Goal: Transaction & Acquisition: Purchase product/service

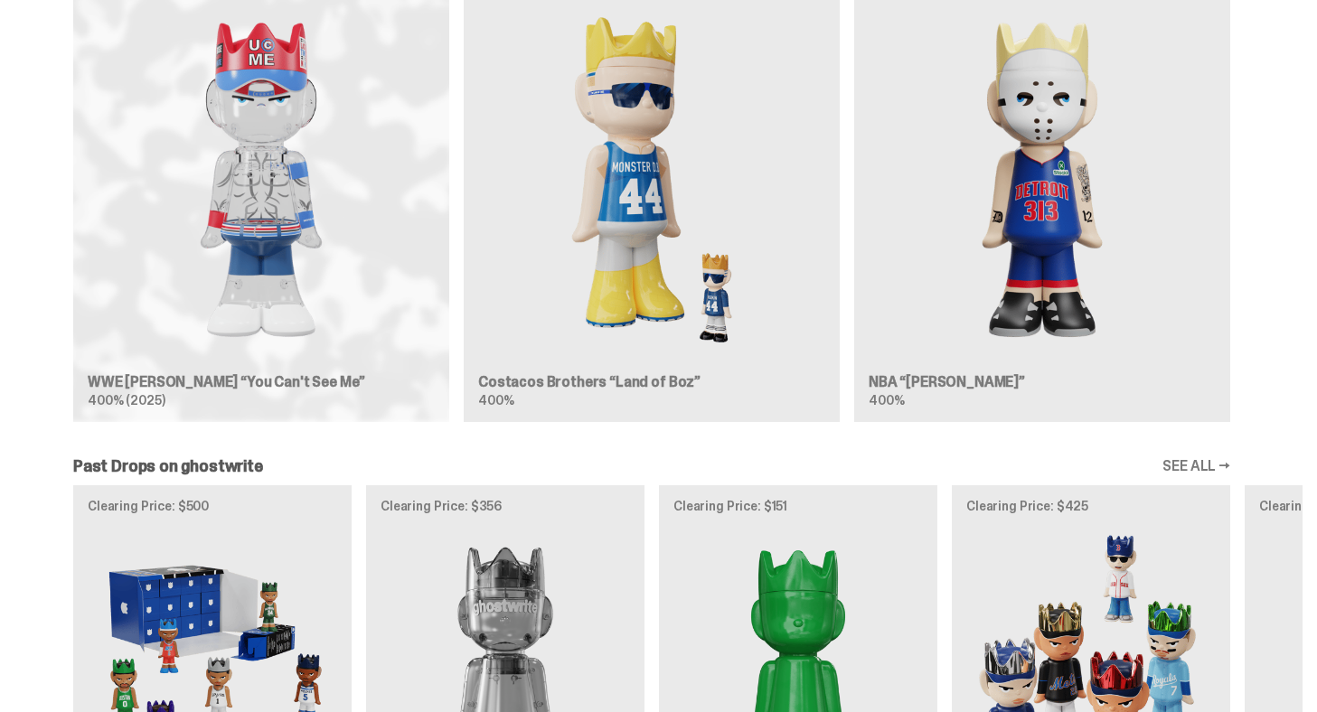
scroll to position [1149, 0]
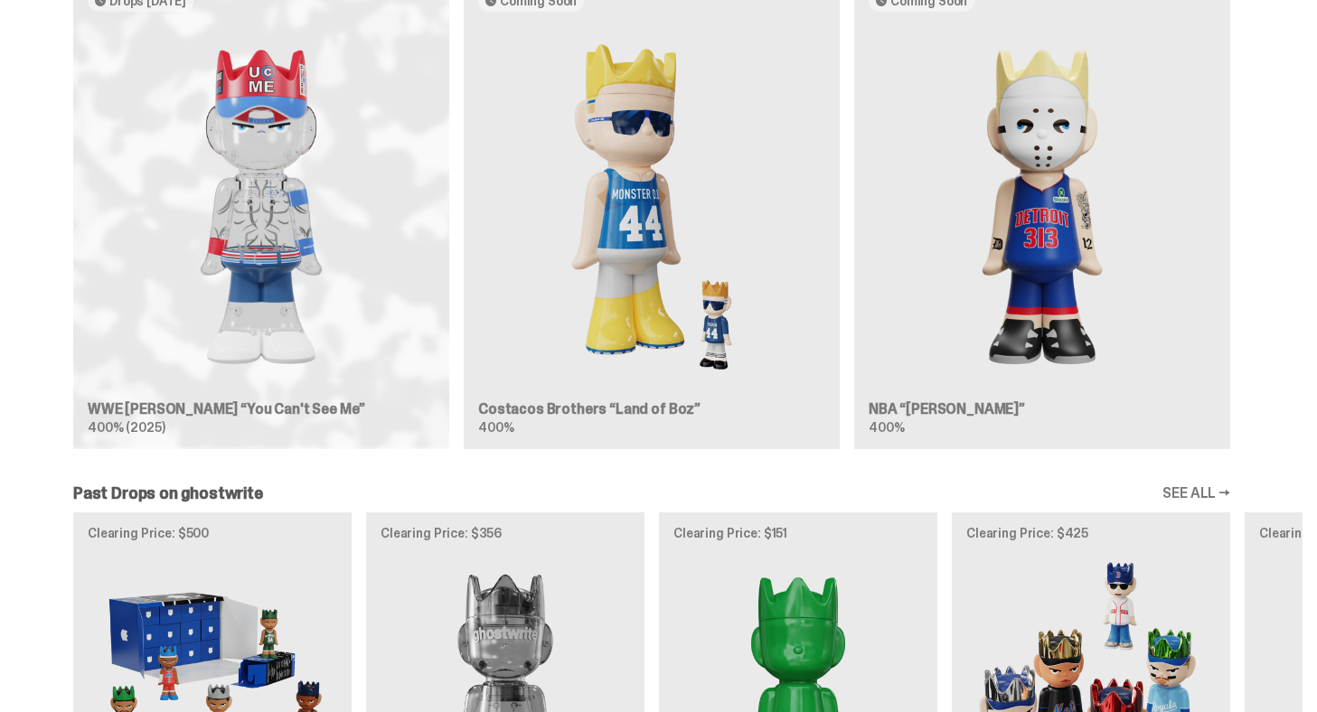
click at [325, 222] on div "Drops Sep 30 WWE John Cena “You Can't See Me” 400% (2025) Coming Soon Costacos …" at bounding box center [652, 220] width 1302 height 488
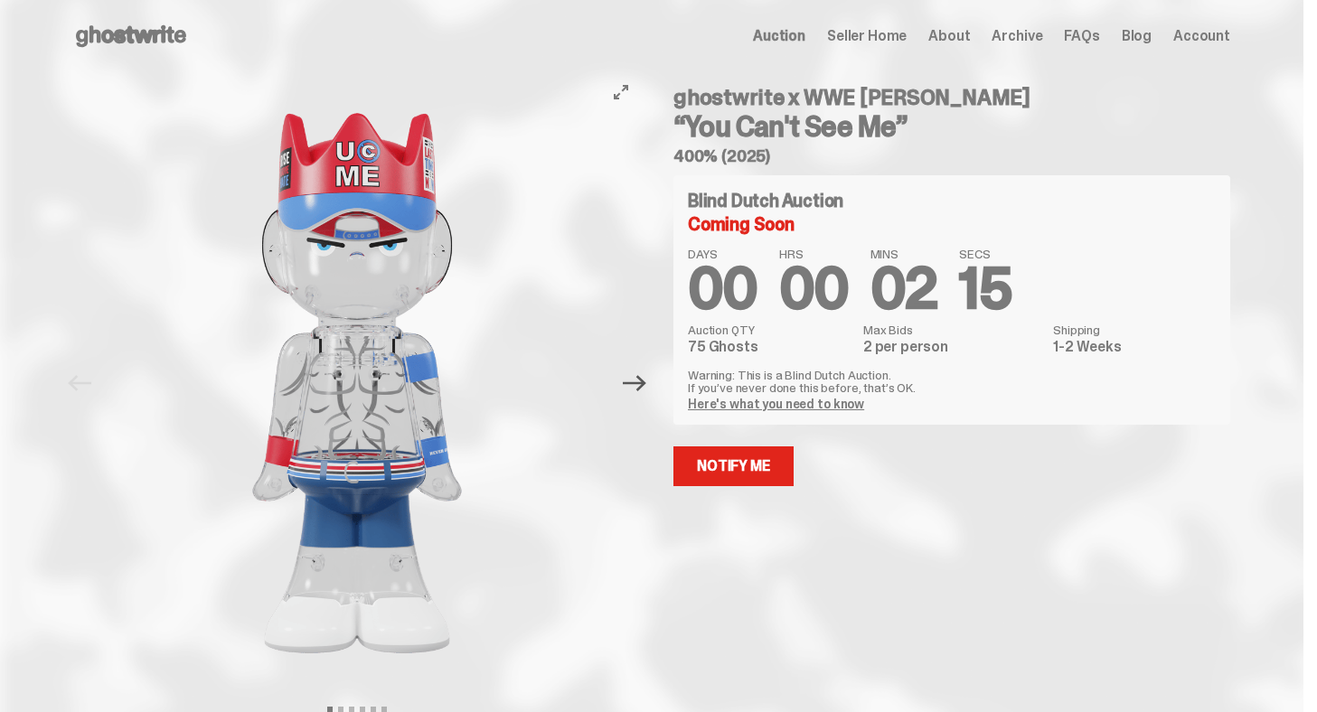
click at [636, 384] on icon "Next" at bounding box center [635, 384] width 24 height 24
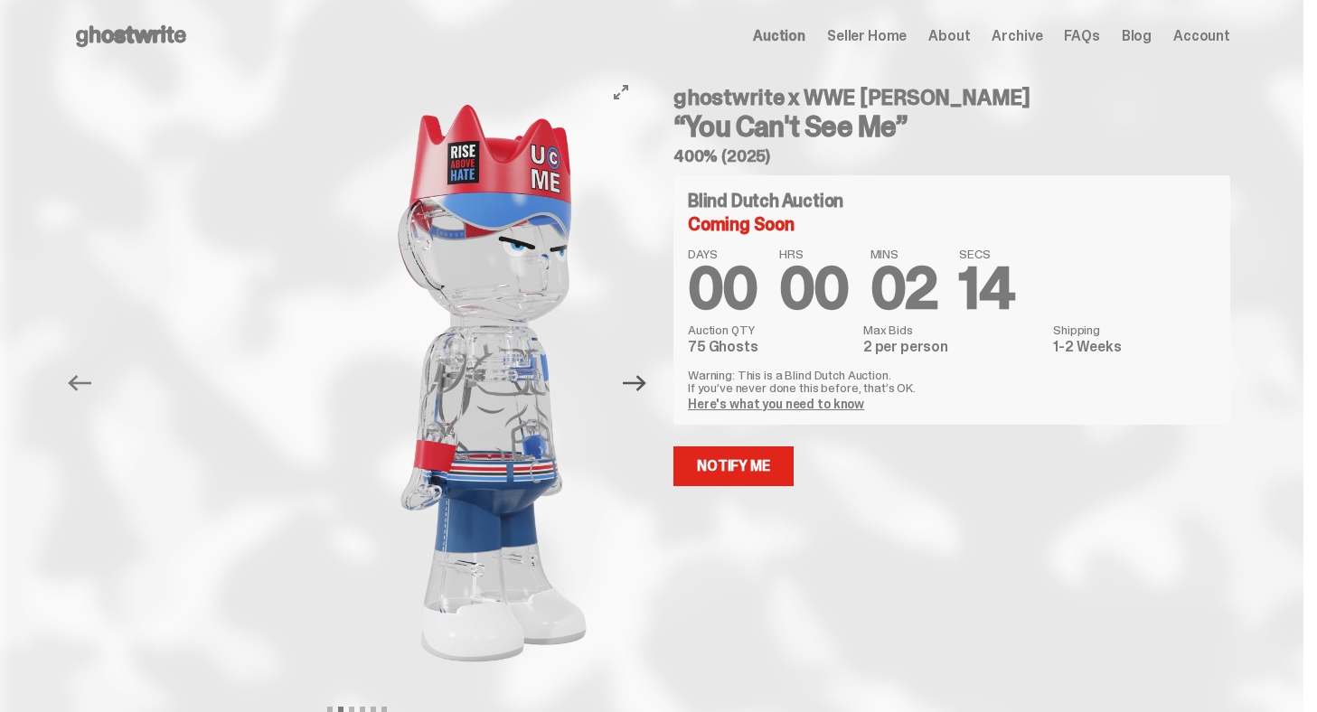
click at [636, 384] on icon "Next" at bounding box center [635, 384] width 24 height 24
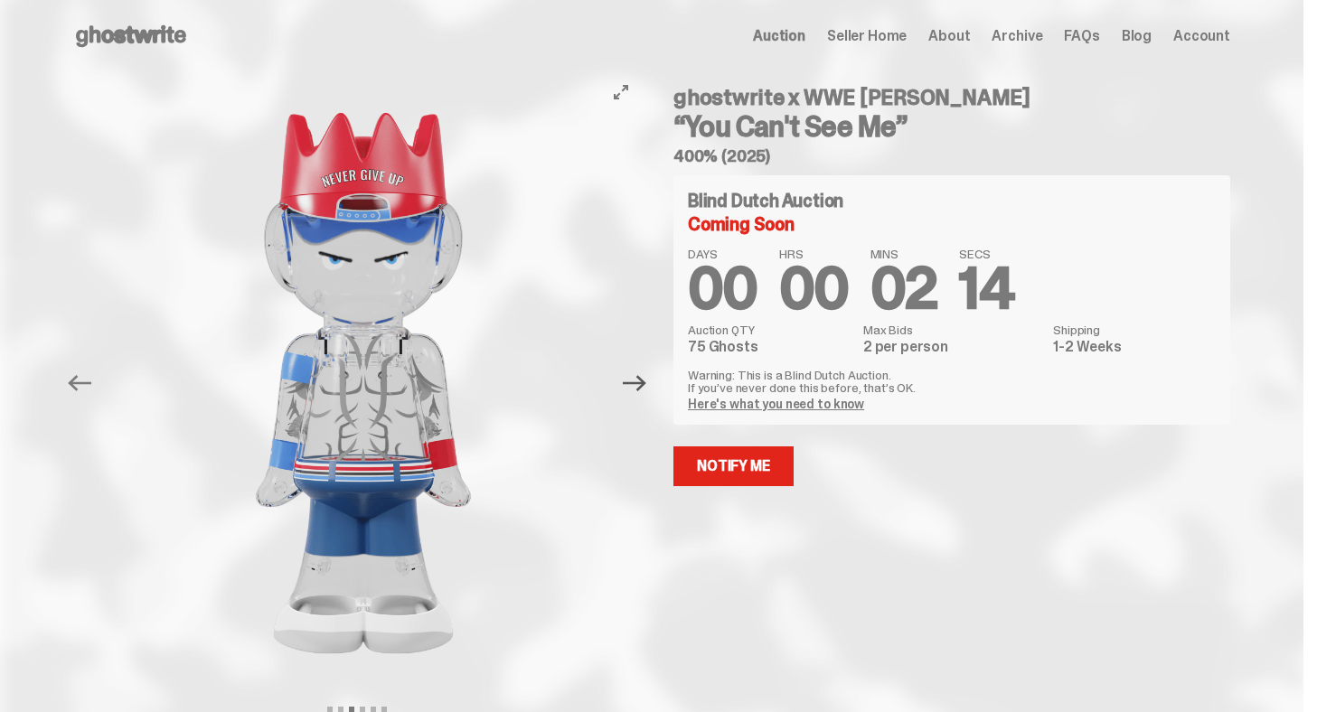
click at [636, 384] on icon "Next" at bounding box center [635, 384] width 24 height 24
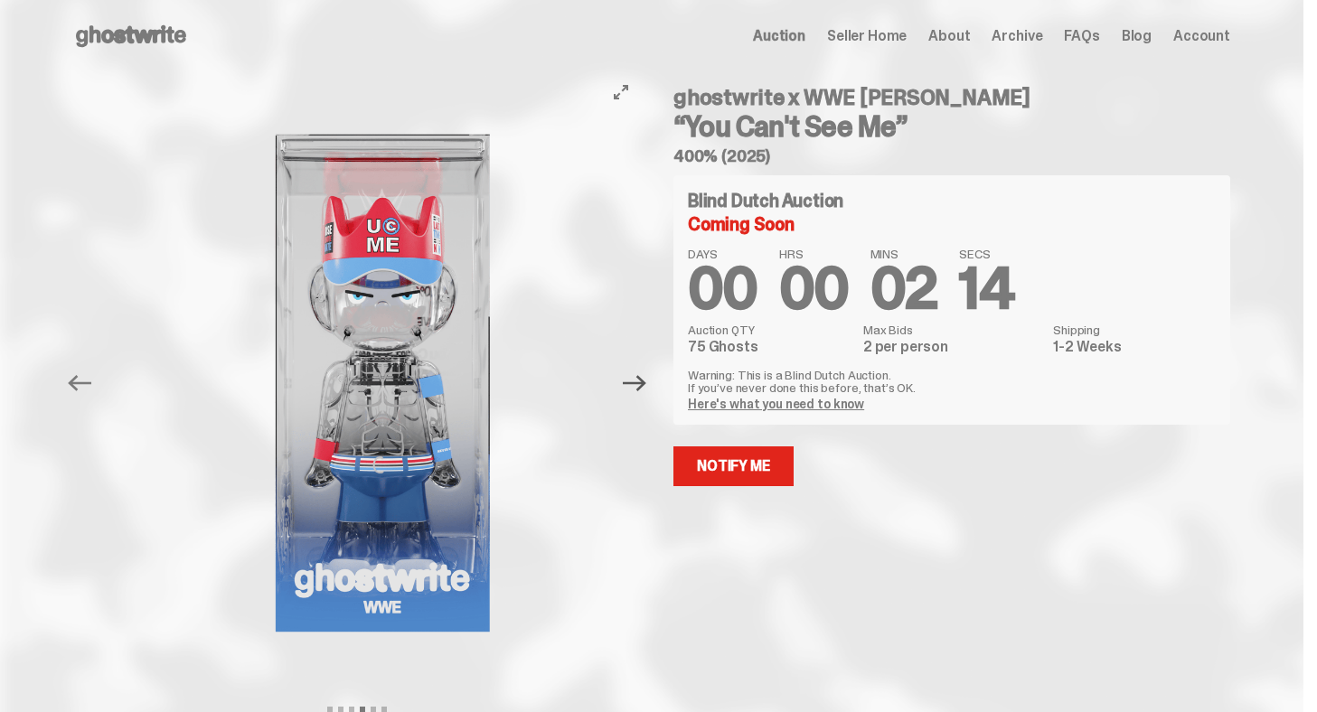
click at [636, 384] on icon "Next" at bounding box center [635, 384] width 24 height 24
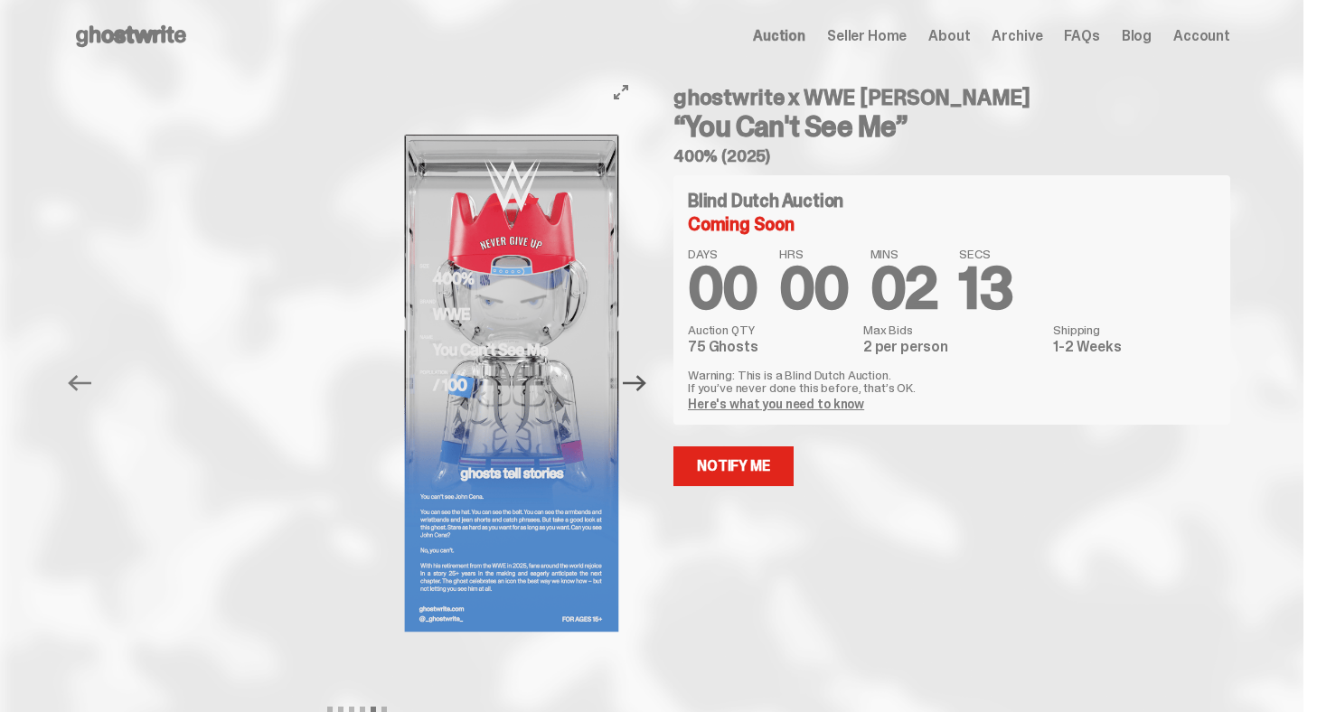
click at [636, 384] on icon "Next" at bounding box center [635, 384] width 24 height 24
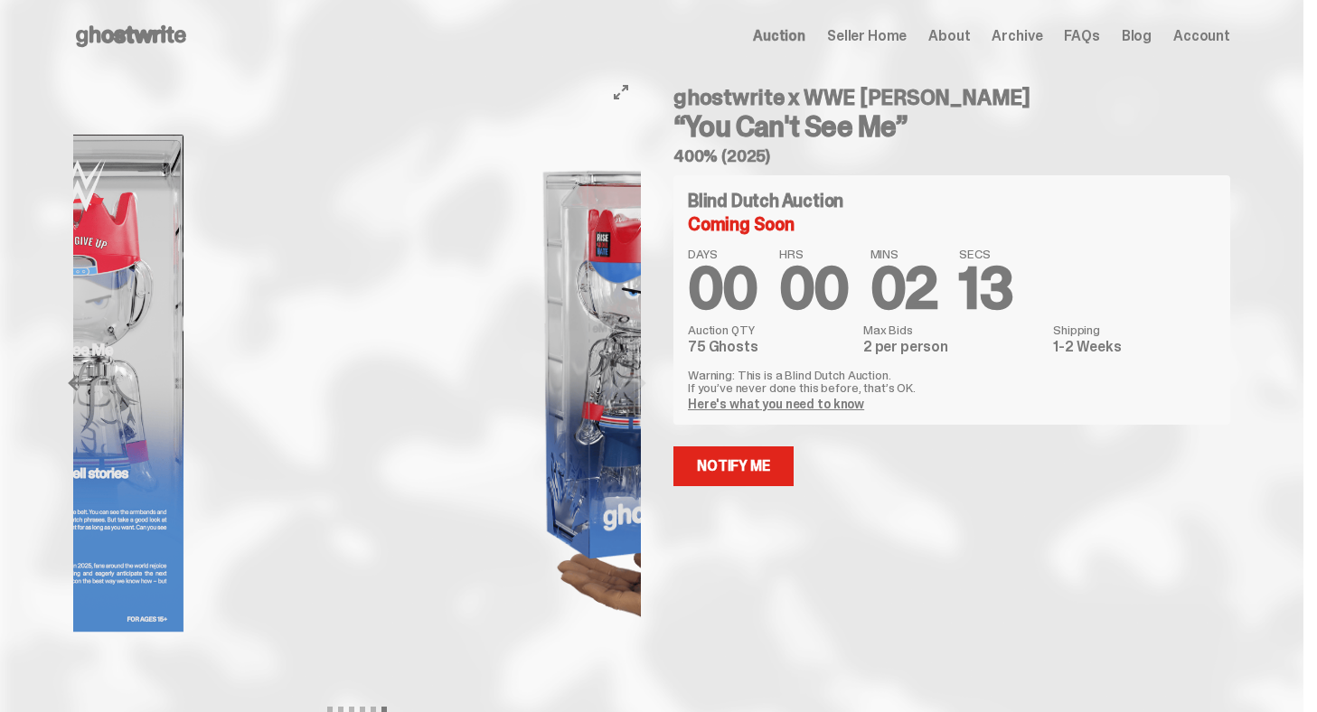
click at [636, 384] on div at bounding box center [645, 383] width 568 height 622
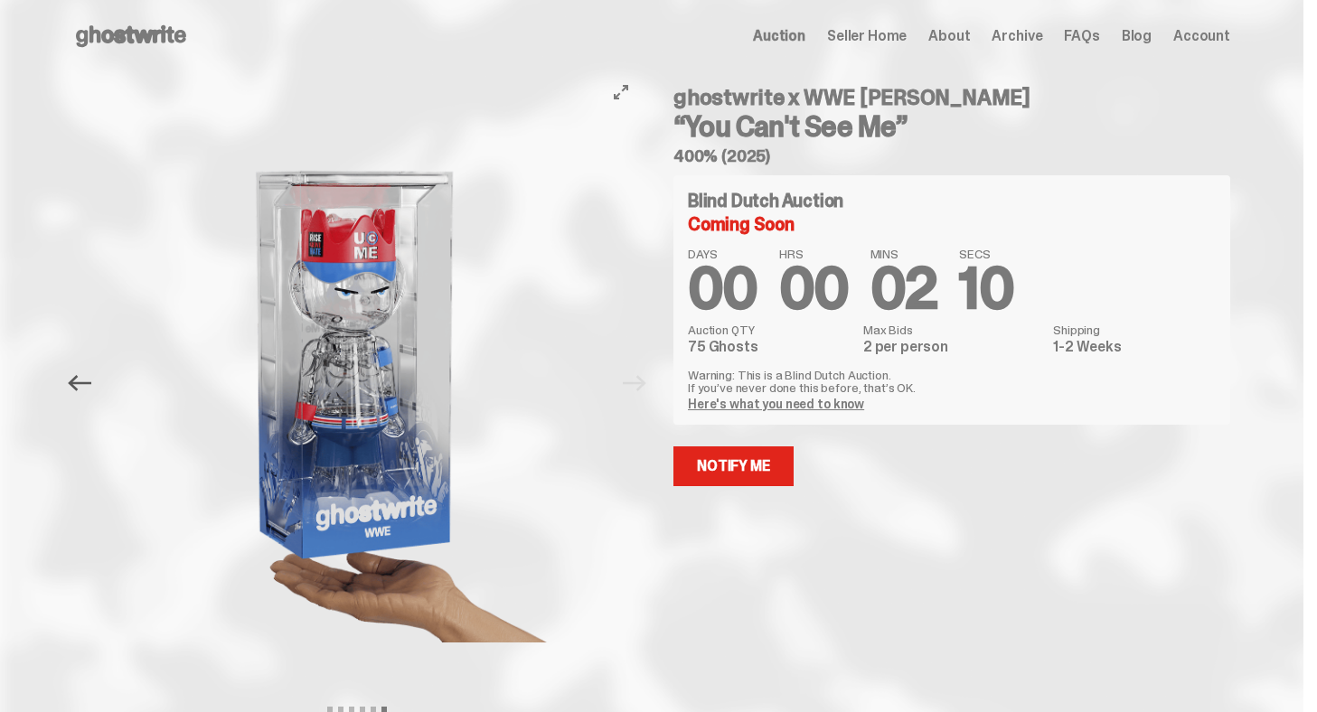
click at [81, 389] on icon "Previous" at bounding box center [80, 383] width 24 height 16
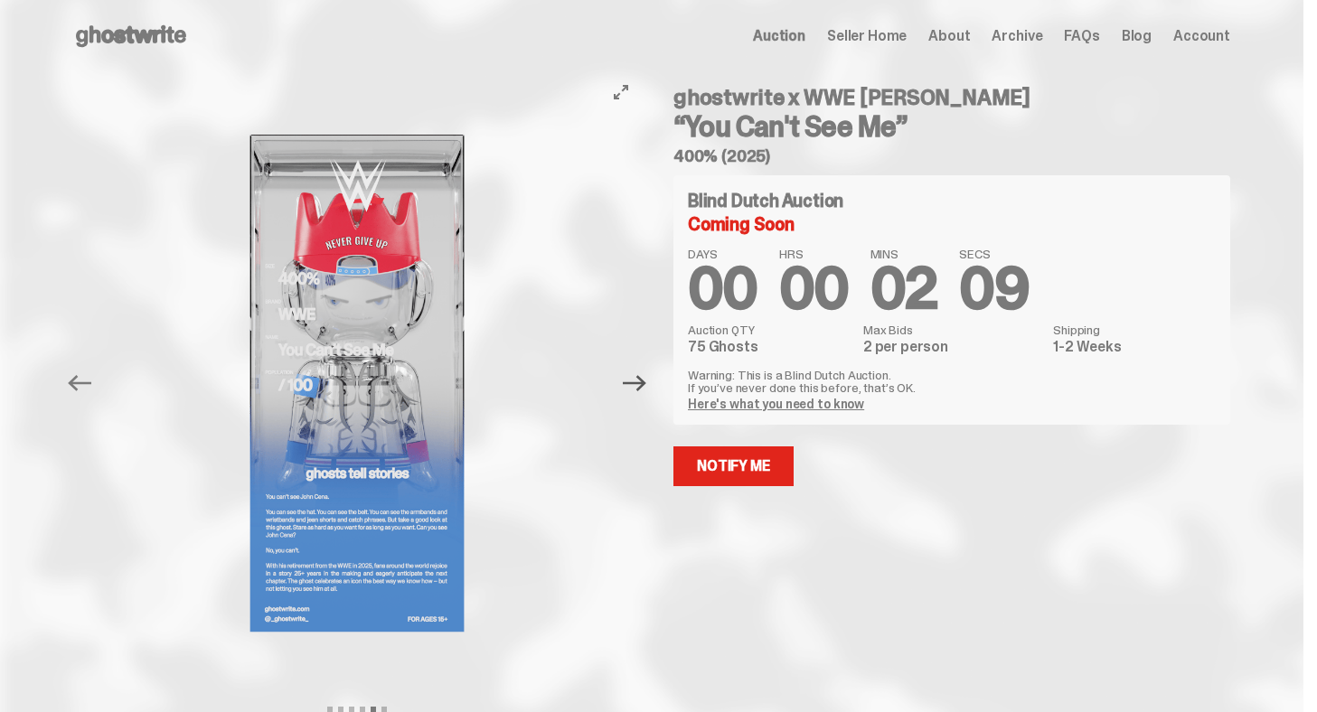
click at [640, 378] on icon "Next" at bounding box center [635, 384] width 24 height 24
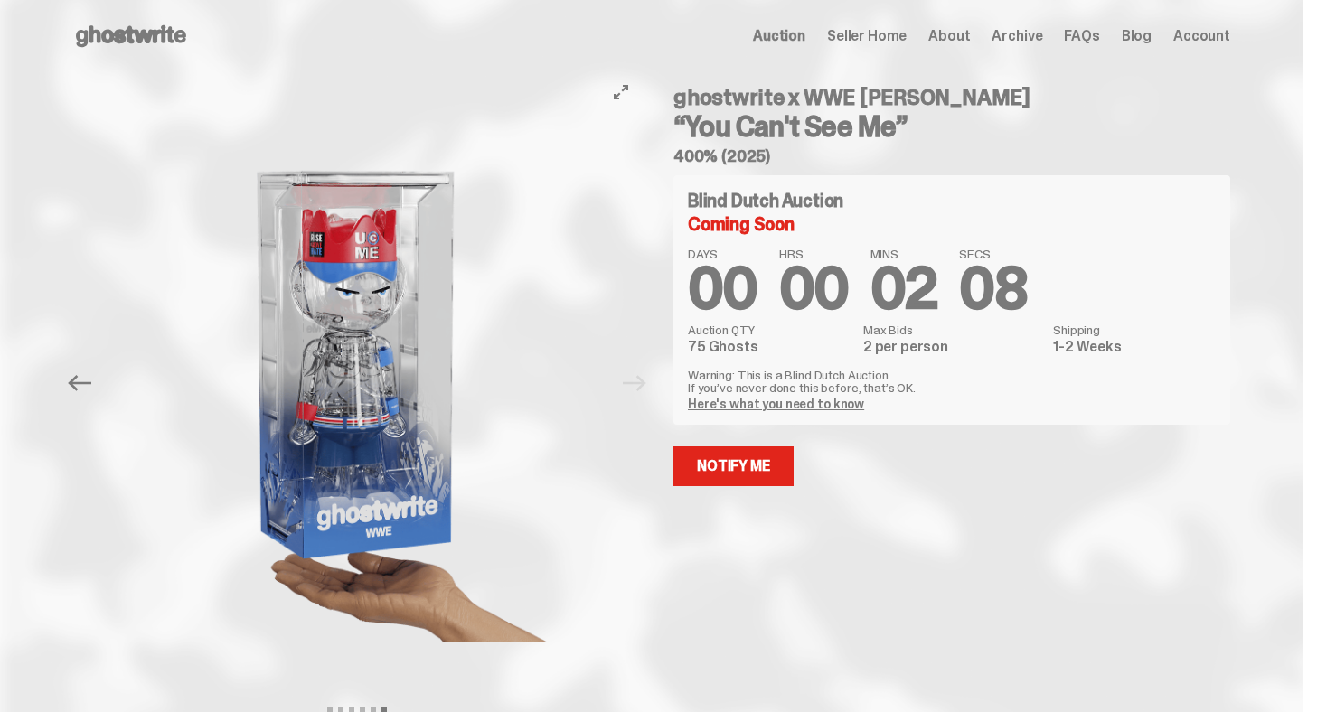
click at [640, 378] on div at bounding box center [358, 383] width 568 height 622
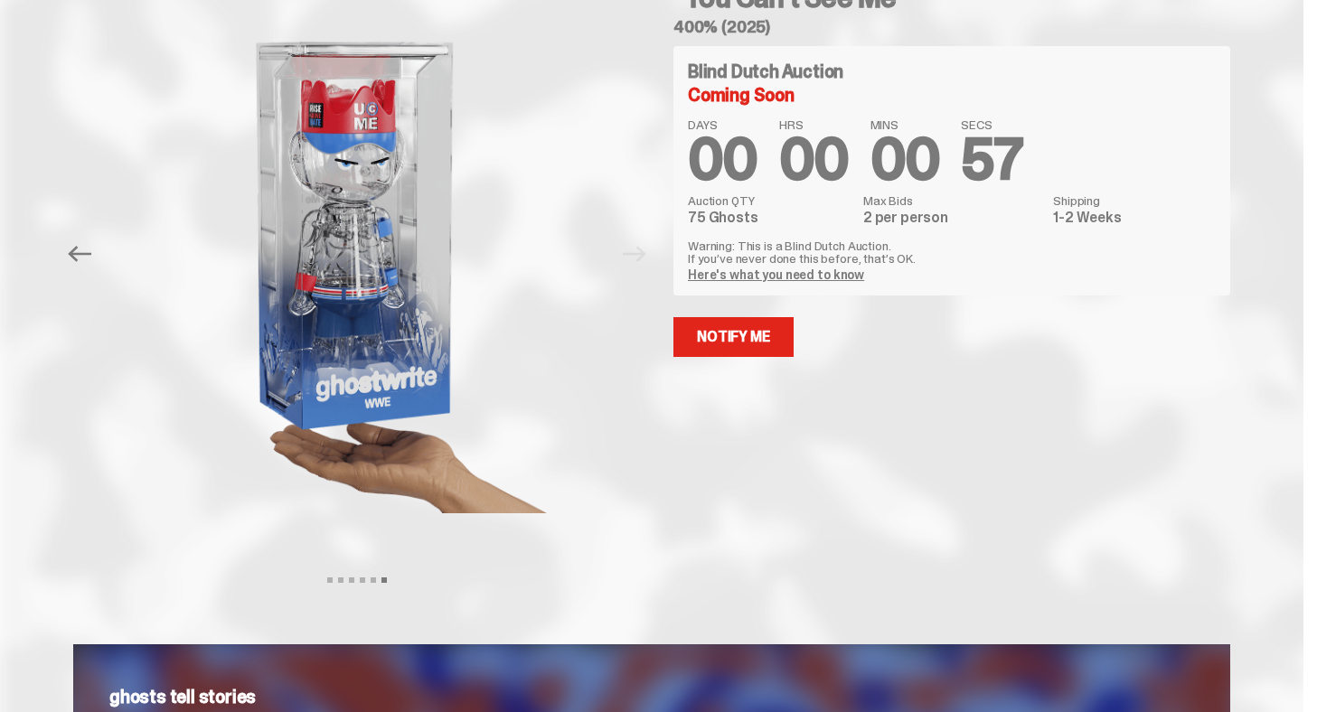
scroll to position [81, 0]
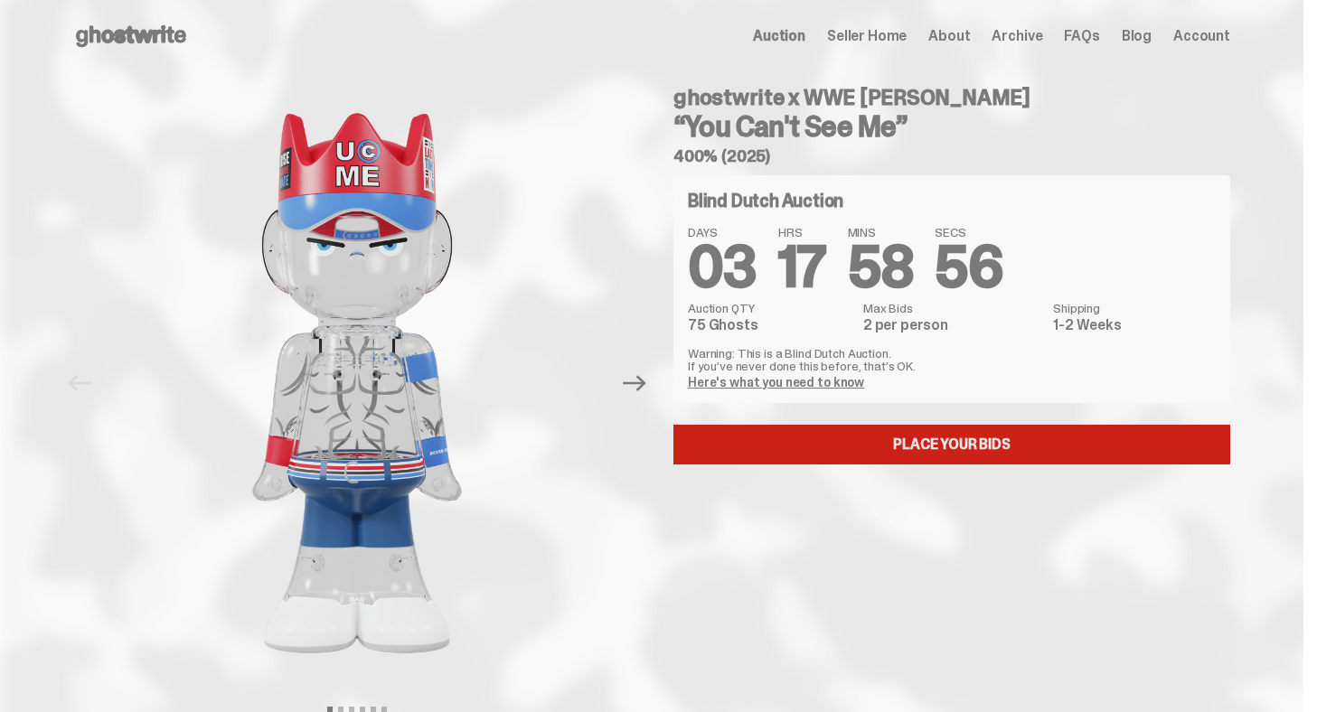
click at [851, 447] on link "Place your Bids" at bounding box center [951, 445] width 557 height 40
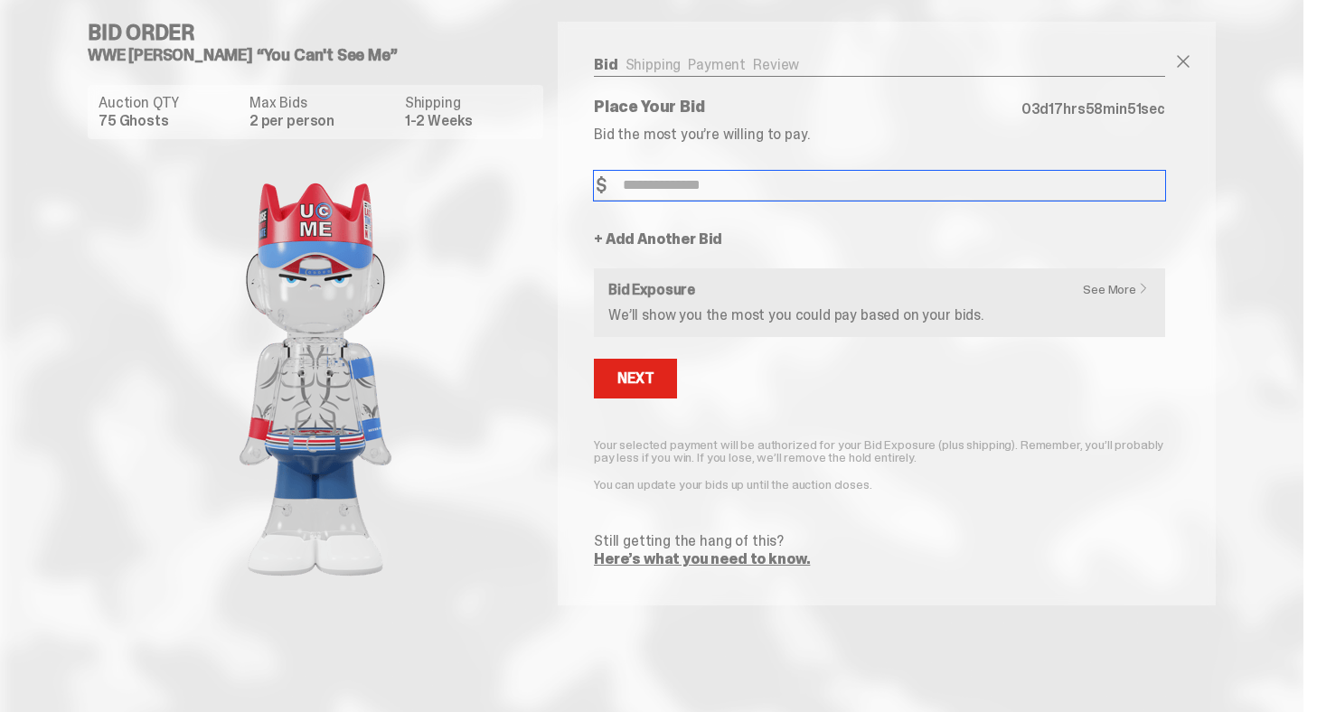
click at [671, 183] on input "Bid Amount" at bounding box center [879, 186] width 571 height 30
click at [658, 183] on input "Bid Amount" at bounding box center [879, 186] width 571 height 30
type input "**"
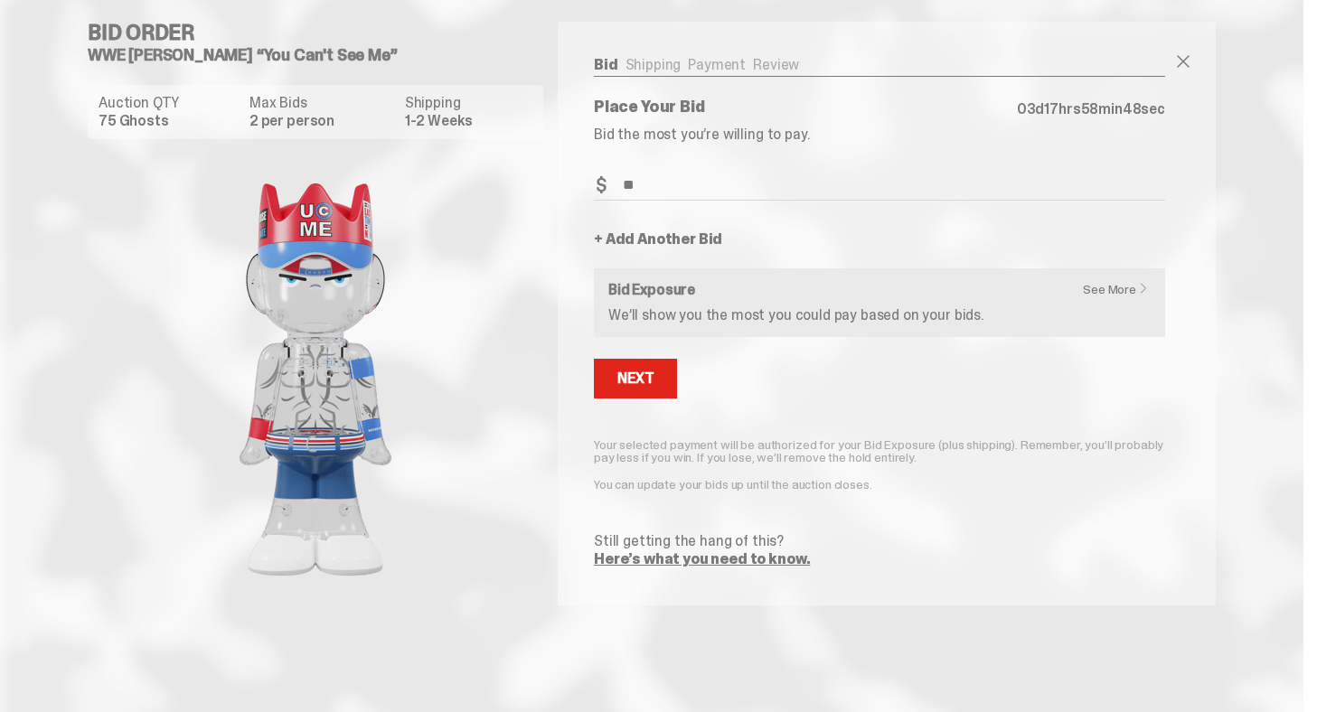
click at [594, 210] on div "Bid Shipping Payment Review Auction QTY 75 Ghosts Max Bids 2 per person Shippin…" at bounding box center [880, 312] width 644 height 581
click at [648, 368] on button "Next" at bounding box center [635, 379] width 83 height 40
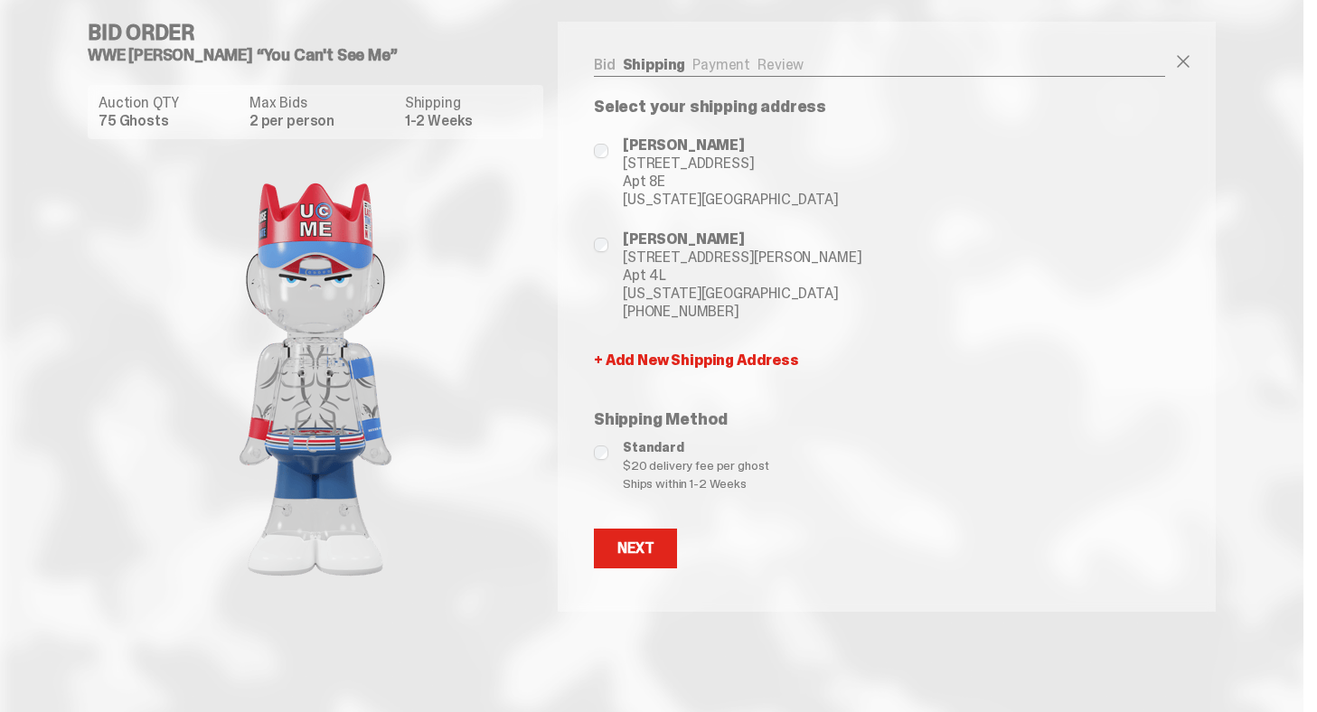
click at [709, 317] on span "[PHONE_NUMBER]" at bounding box center [742, 312] width 239 height 18
click at [646, 534] on button "Next" at bounding box center [635, 549] width 83 height 40
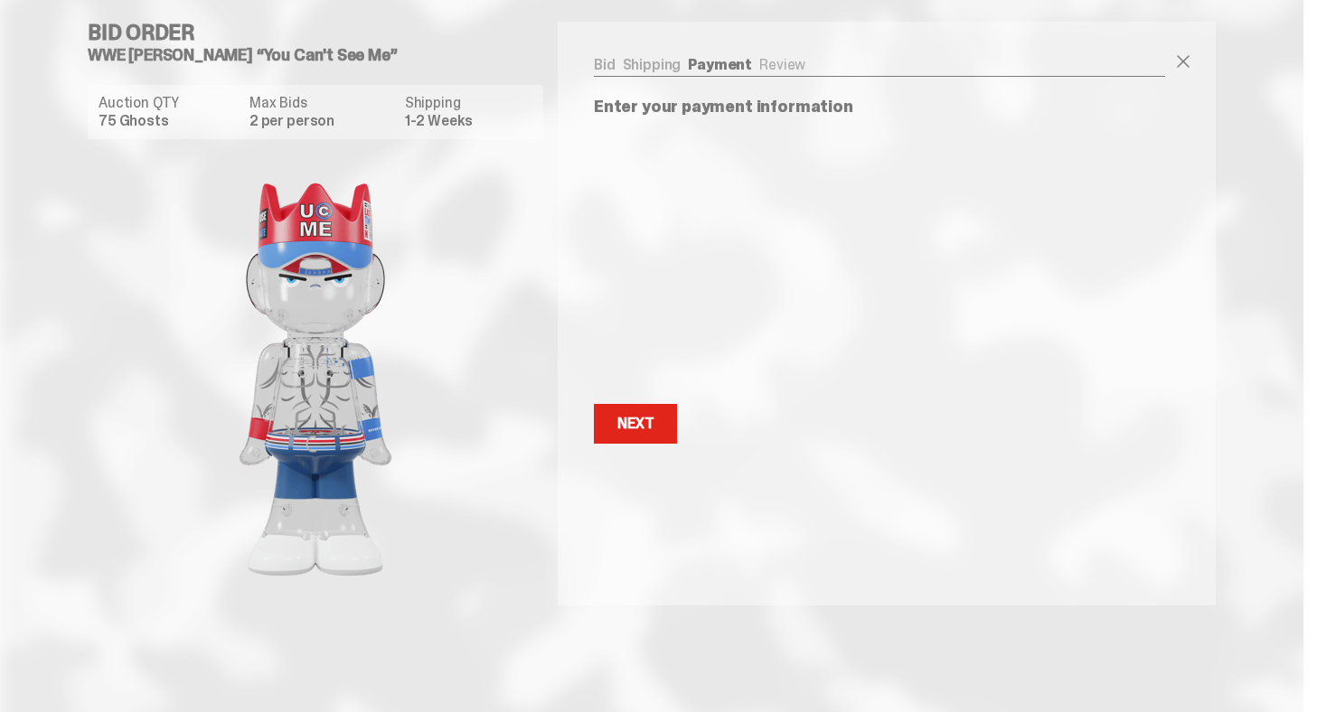
click at [746, 453] on div "Bid Shipping Payment Review Auction QTY 75 Ghosts Max Bids 2 per person Shippin…" at bounding box center [880, 251] width 644 height 458
click at [672, 433] on button "Next Next" at bounding box center [635, 424] width 83 height 40
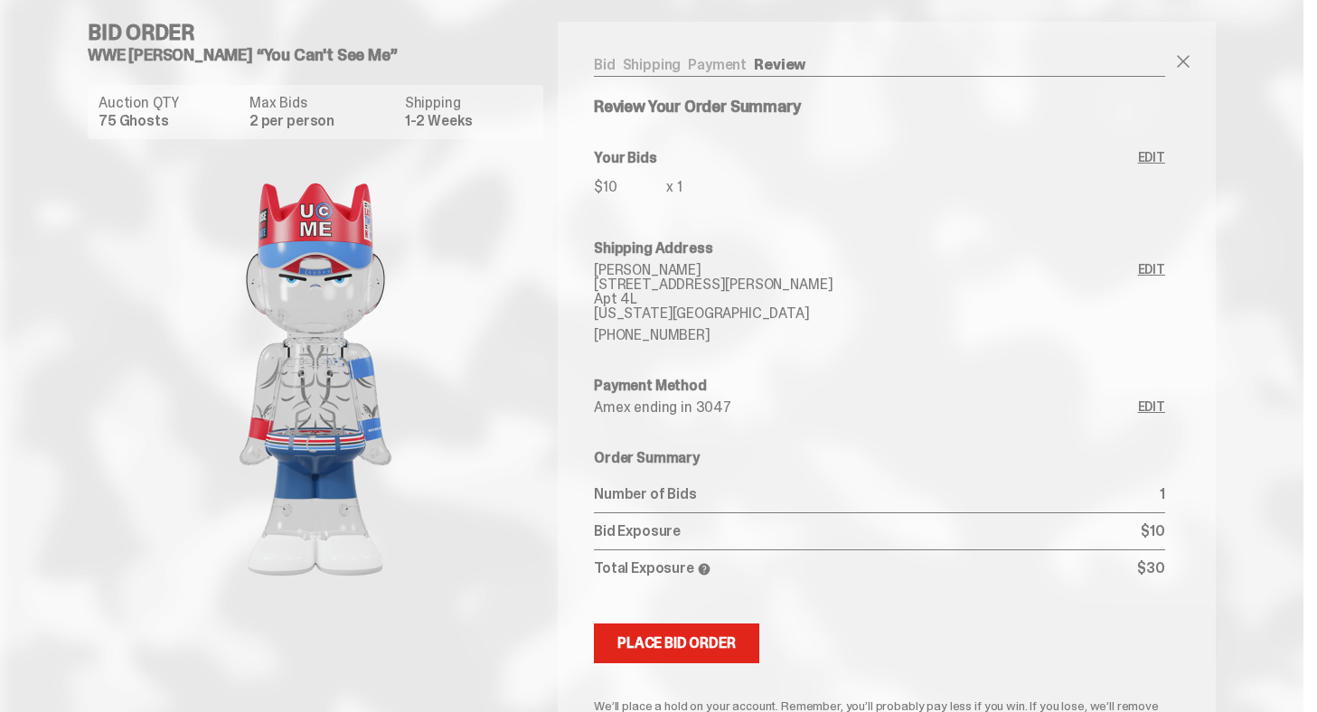
click at [705, 562] on span at bounding box center [704, 569] width 14 height 14
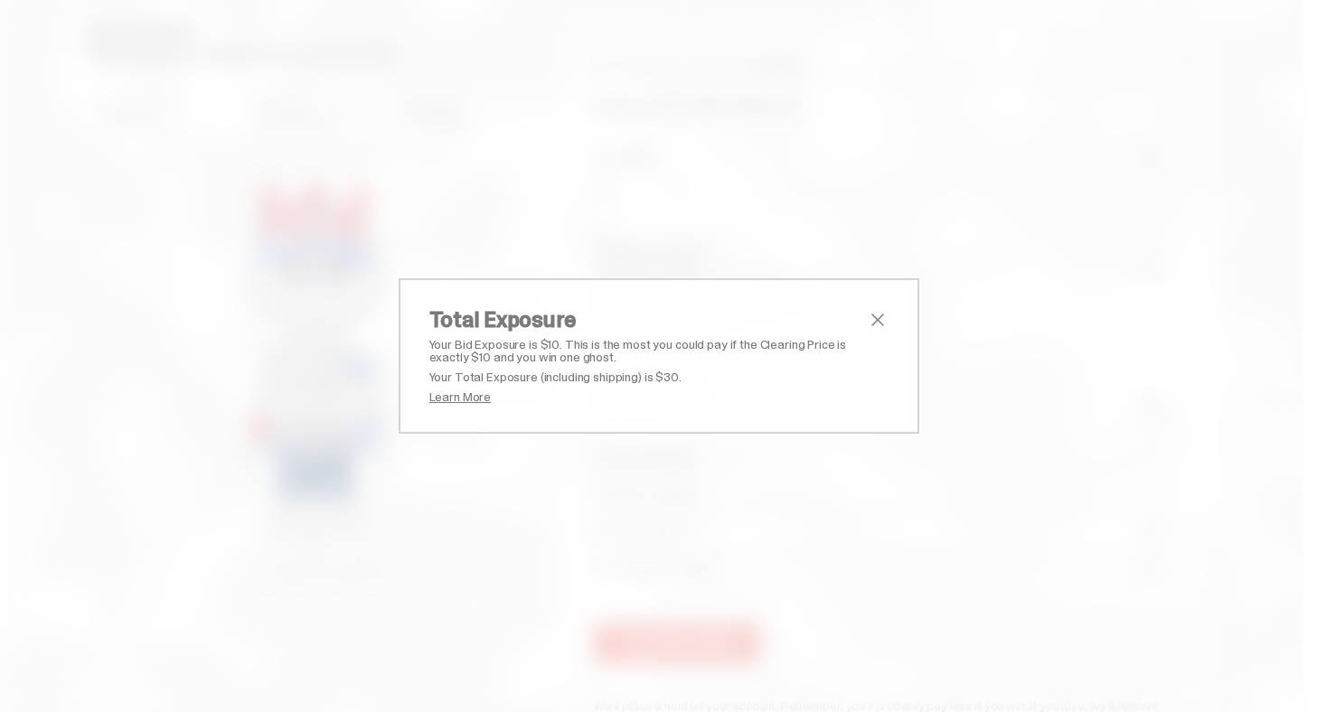
click at [466, 399] on link "Learn More" at bounding box center [460, 397] width 62 height 16
click at [880, 323] on span "close" at bounding box center [878, 320] width 22 height 22
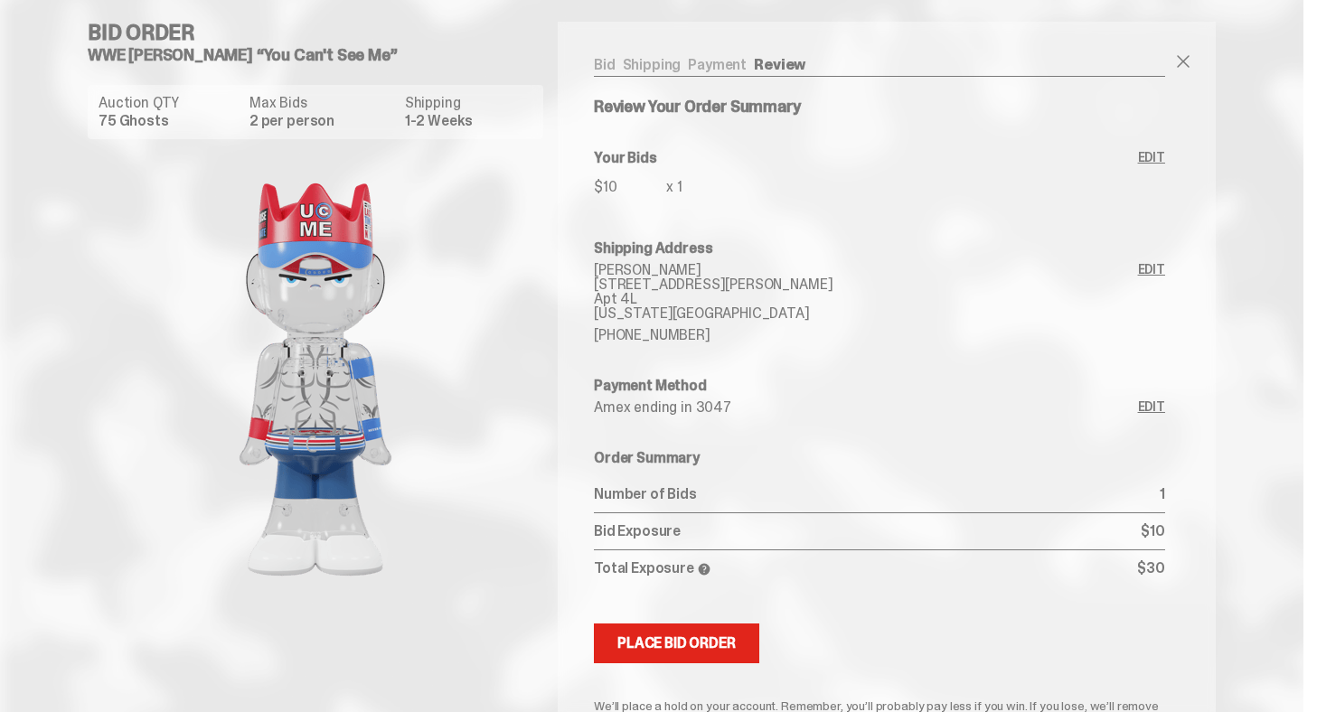
scroll to position [146, 0]
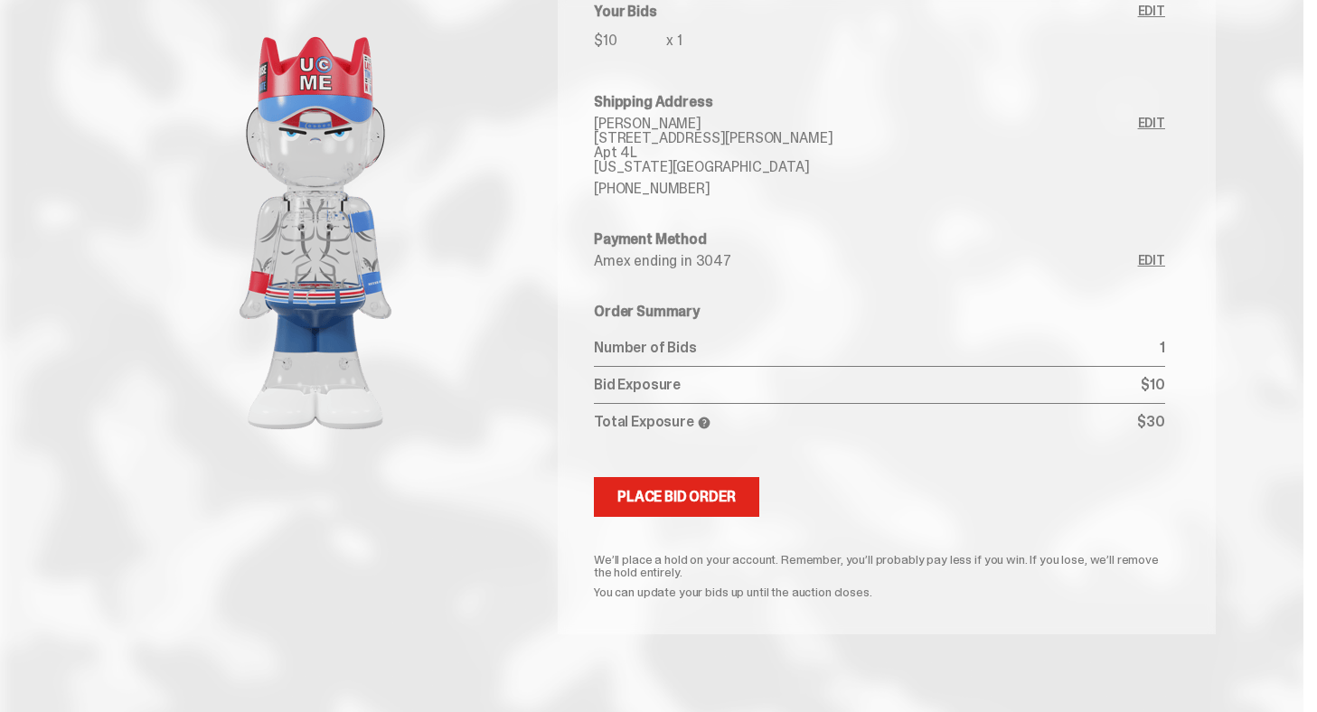
click at [706, 424] on span at bounding box center [704, 423] width 14 height 14
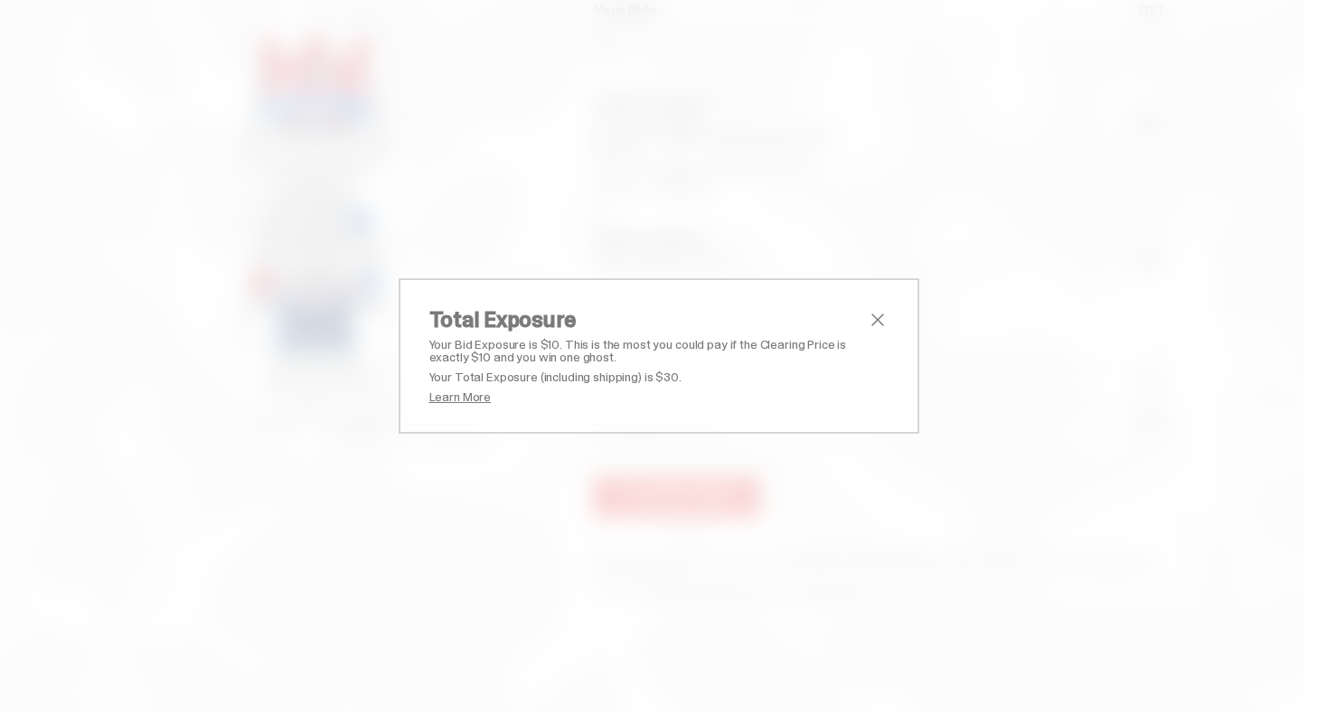
click at [477, 400] on link "Learn More" at bounding box center [460, 397] width 62 height 16
click at [880, 318] on span "close" at bounding box center [878, 320] width 22 height 22
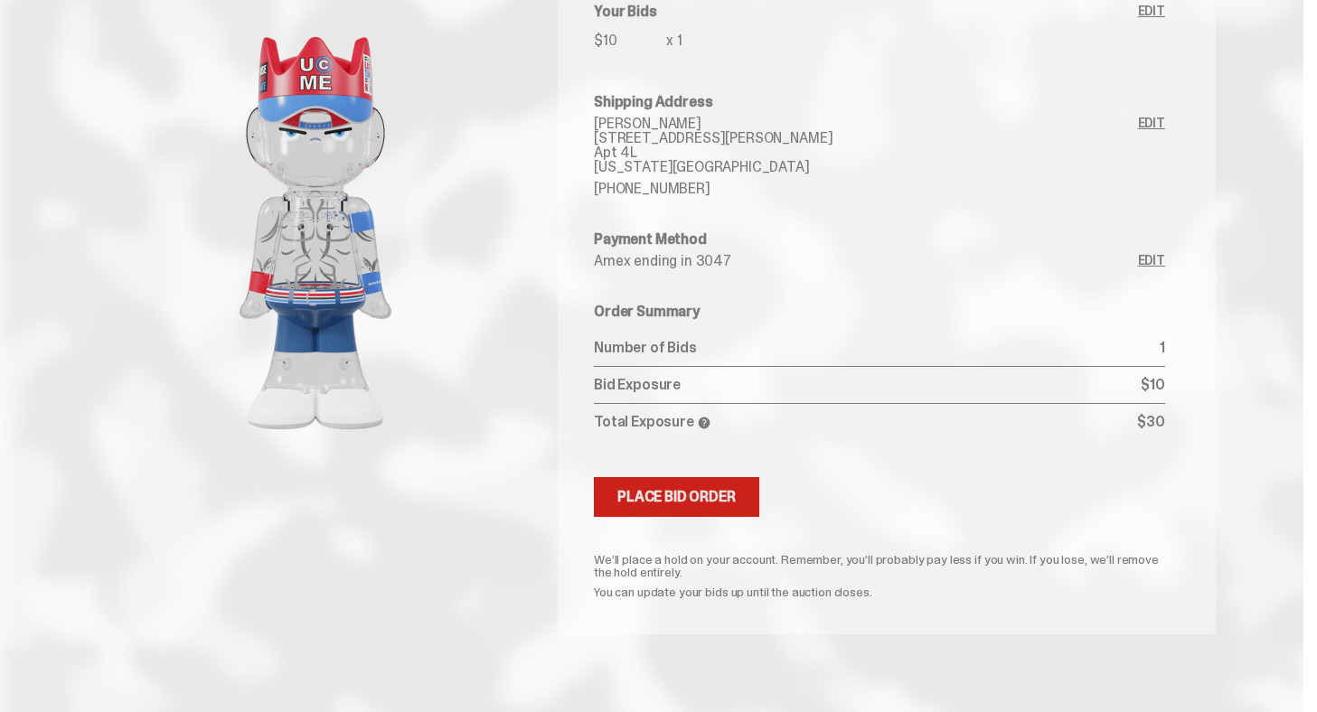
click at [698, 498] on div "Place Bid Order" at bounding box center [676, 497] width 118 height 14
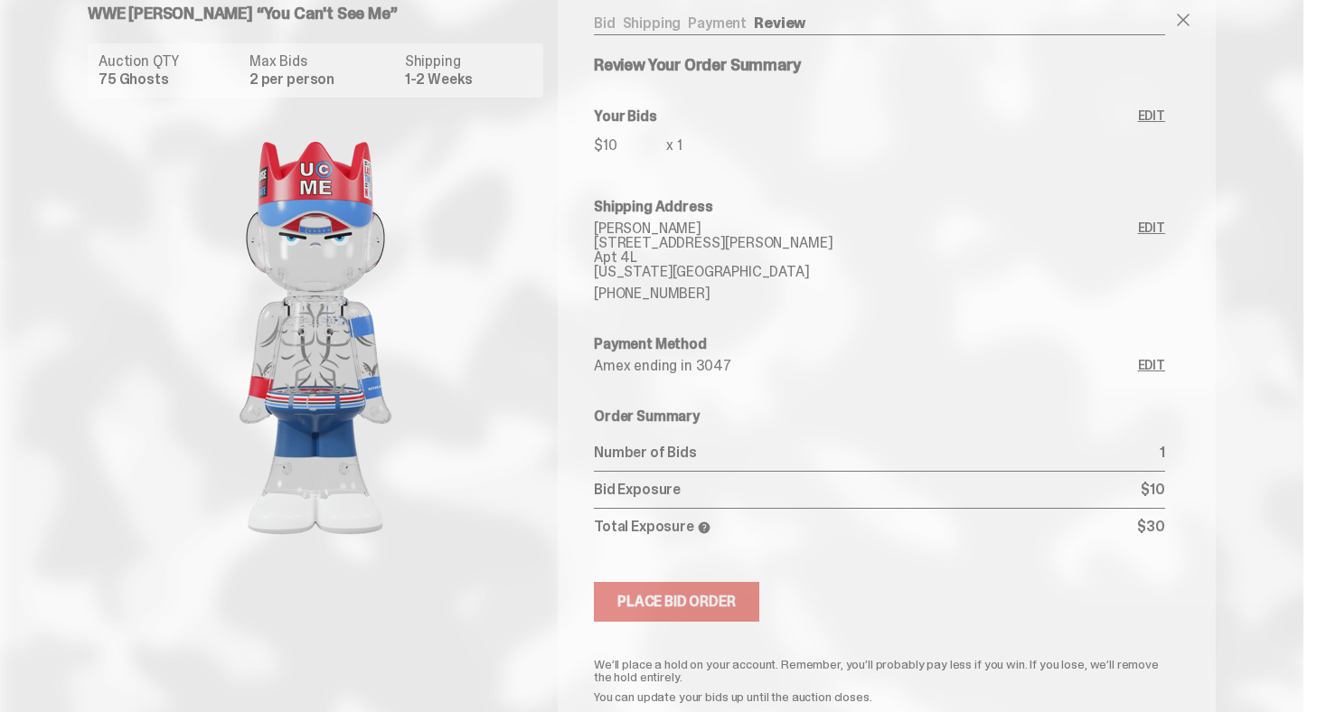
scroll to position [0, 0]
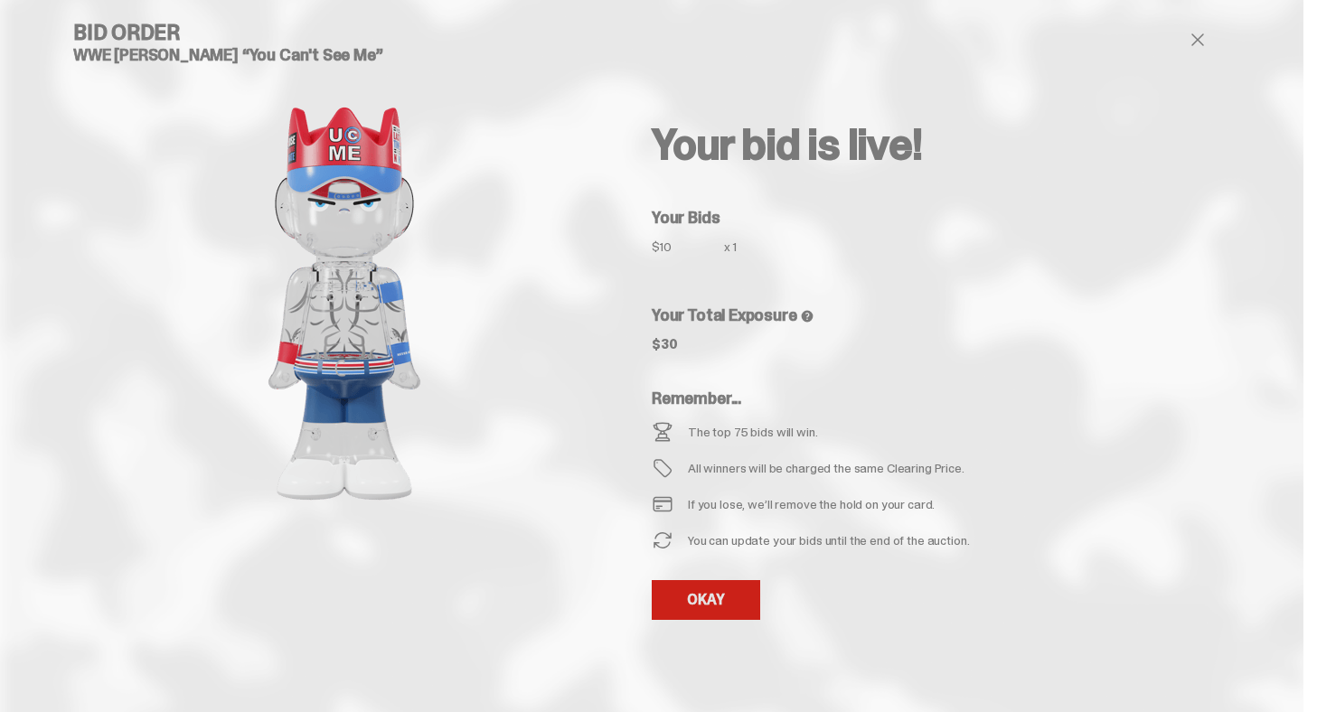
click at [702, 595] on link "OKAY" at bounding box center [706, 600] width 108 height 40
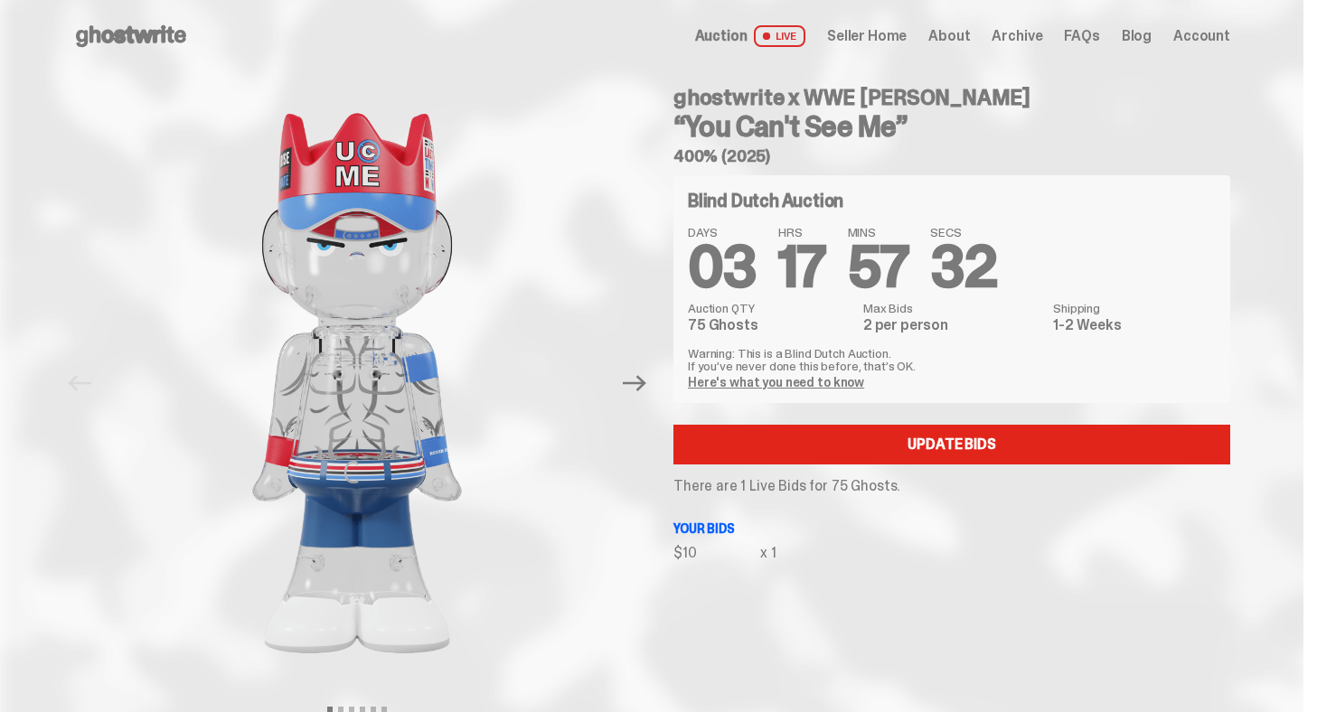
click at [145, 31] on use at bounding box center [131, 36] width 110 height 22
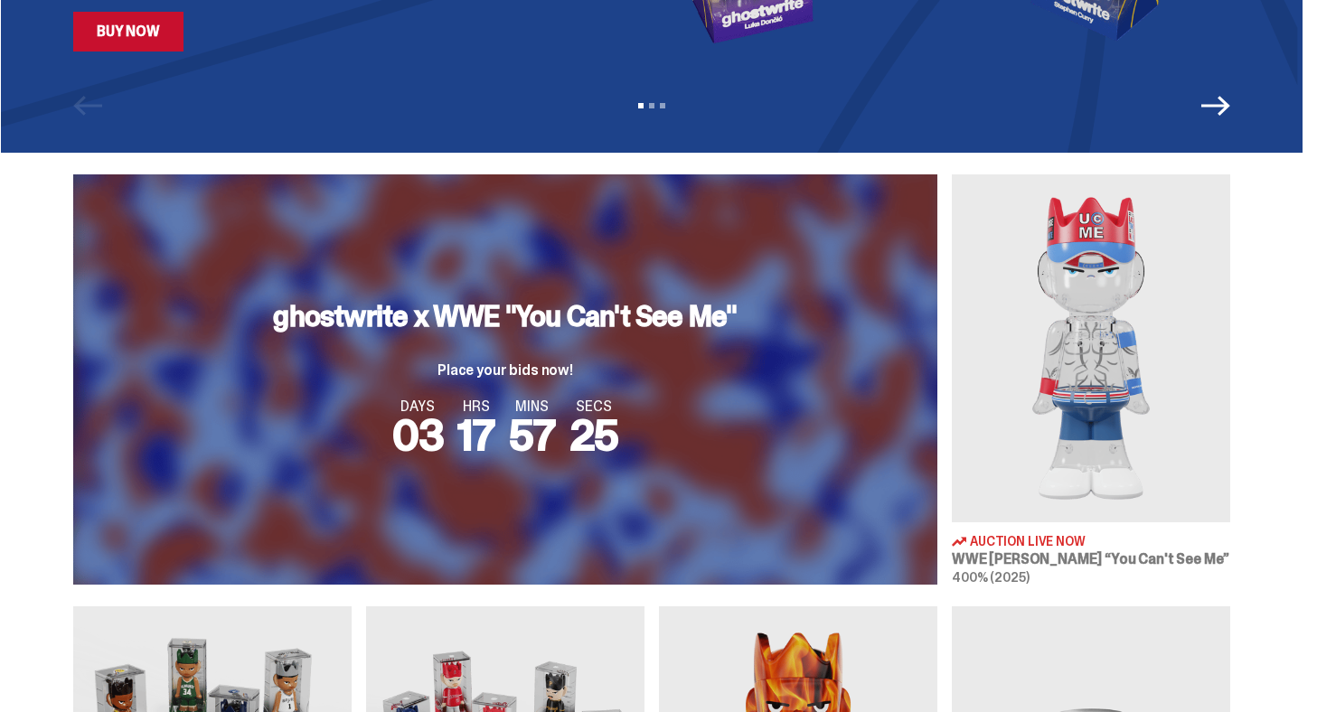
scroll to position [528, 0]
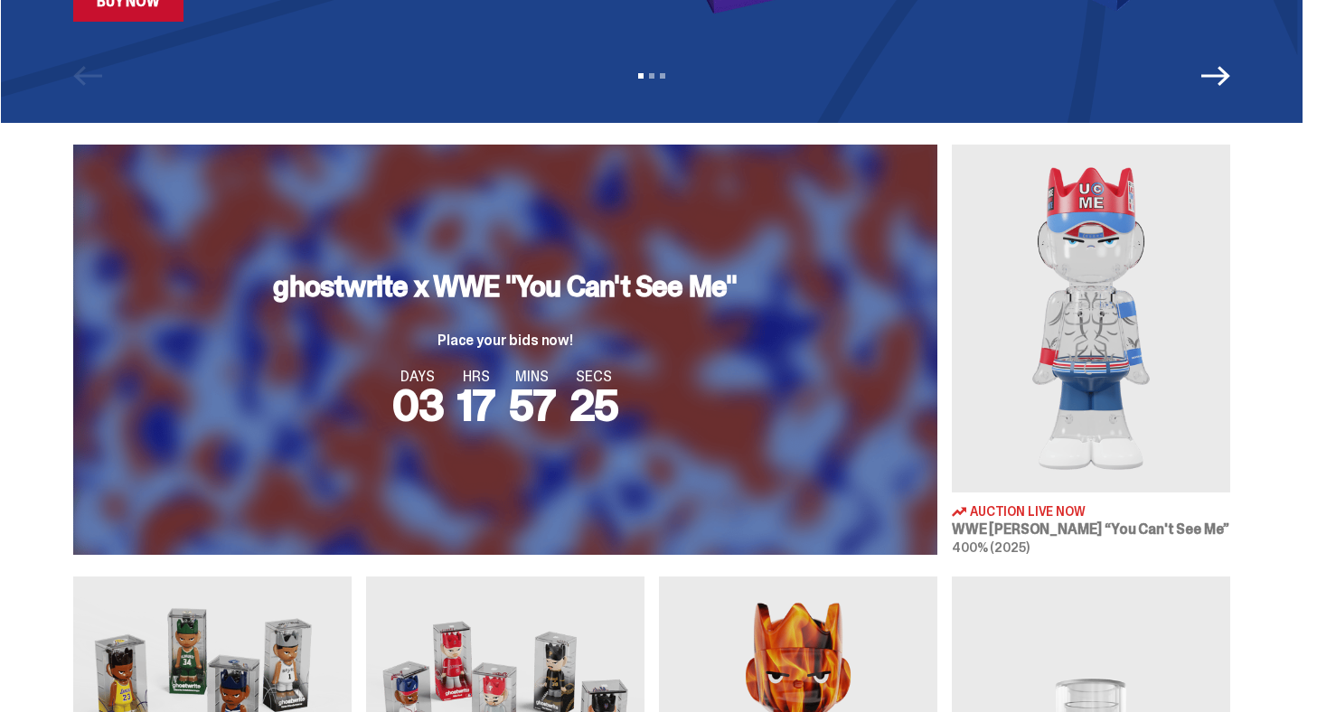
click at [723, 369] on div "ghostwrite x WWE "You Can't See Me" Place your bids now! DAYS 03 HRS 17 MINS 57…" at bounding box center [505, 350] width 864 height 410
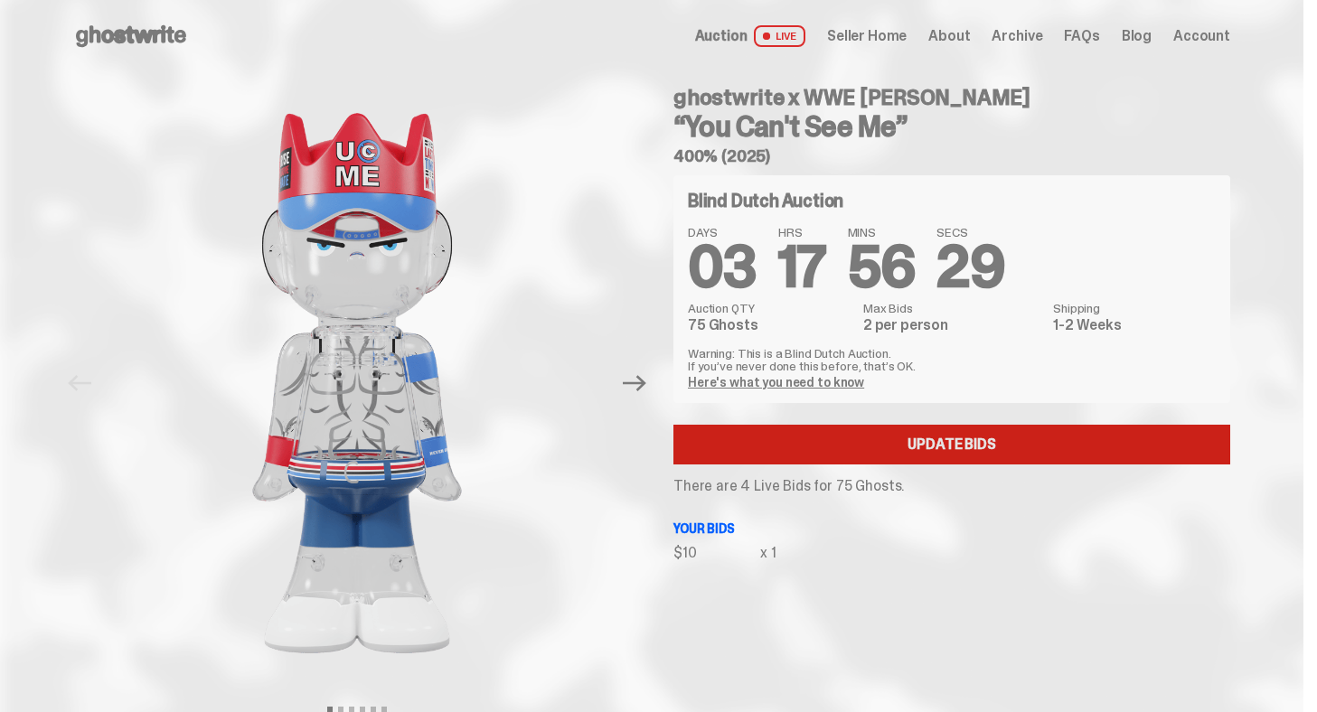
click at [899, 430] on link "Update Bids" at bounding box center [951, 445] width 557 height 40
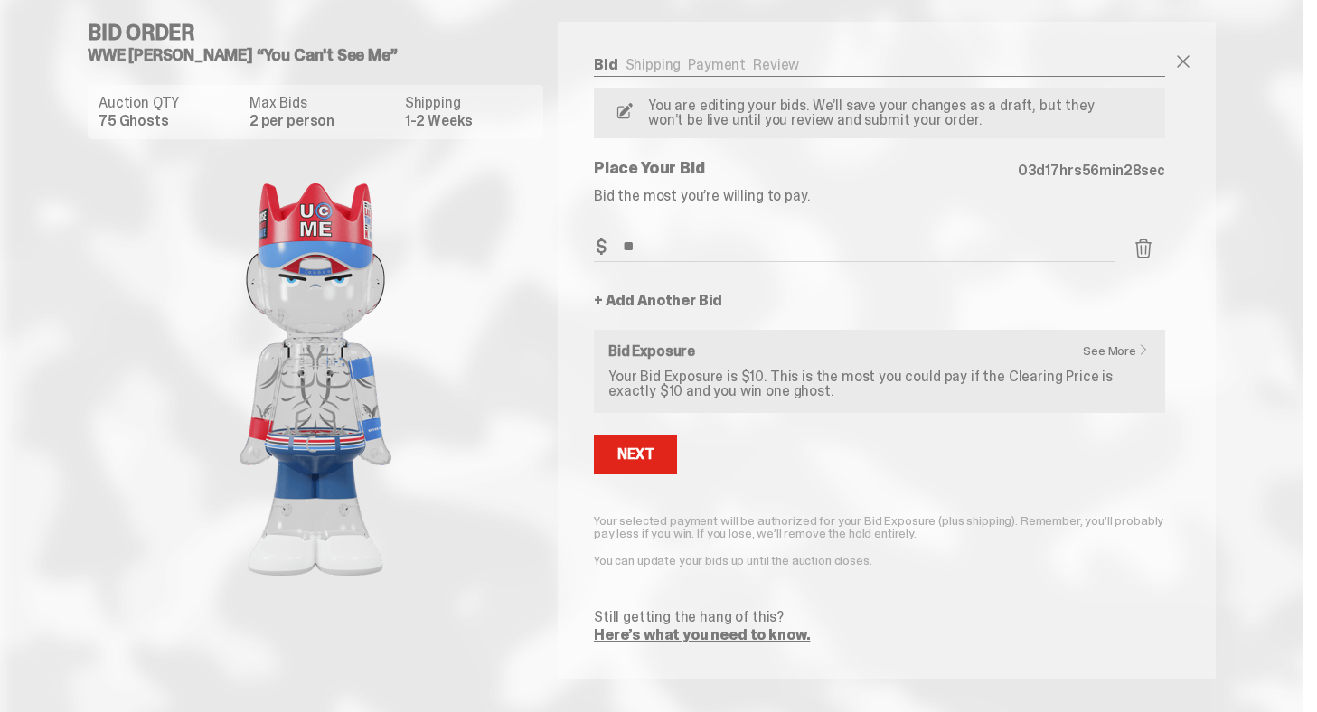
drag, startPoint x: 673, startPoint y: 249, endPoint x: 559, endPoint y: 247, distance: 113.9
click at [559, 247] on div "Bid Order WWE John Cena “You Can't See Me” Auction QTY 75 Ghosts Max Bids 2 per…" at bounding box center [651, 350] width 1157 height 701
drag, startPoint x: 658, startPoint y: 247, endPoint x: 596, endPoint y: 247, distance: 62.4
click at [596, 247] on div "Bid Shipping Payment Review Auction QTY 75 Ghosts Max Bids 2 per person Shippin…" at bounding box center [880, 350] width 644 height 657
type input "*"
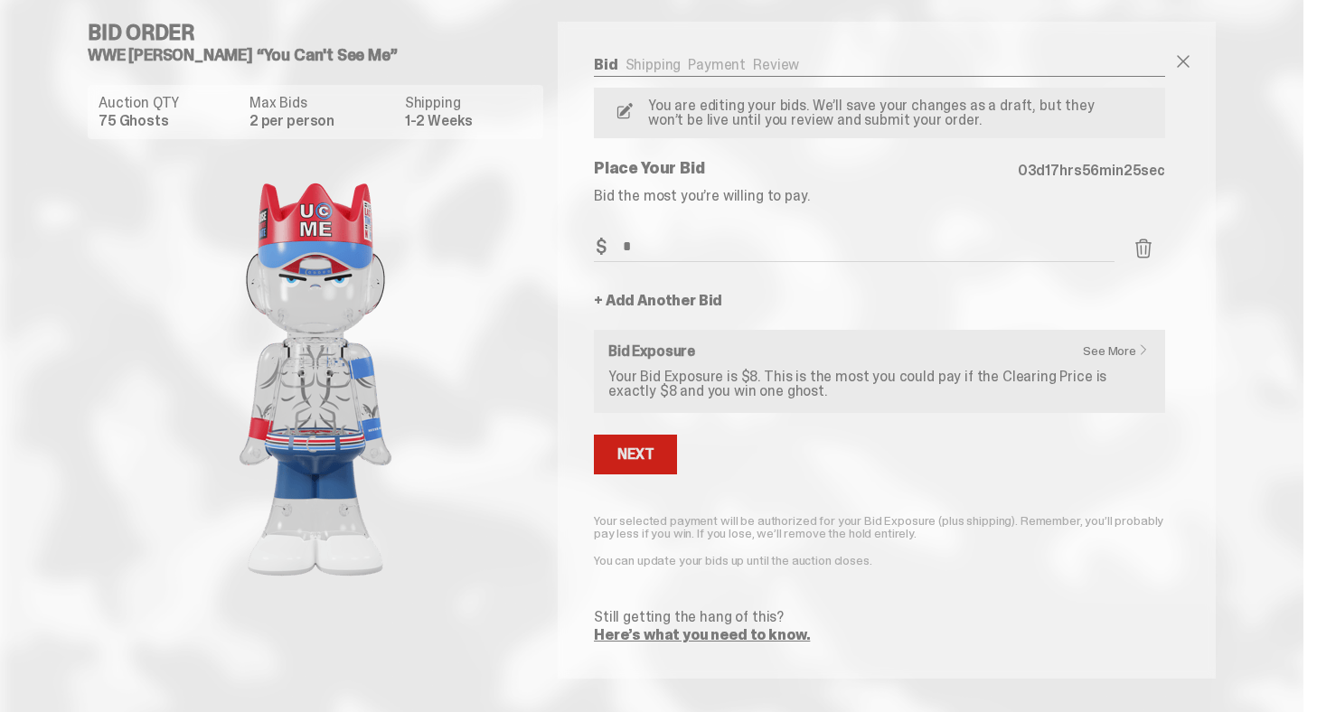
click at [644, 447] on div "Next" at bounding box center [635, 454] width 36 height 14
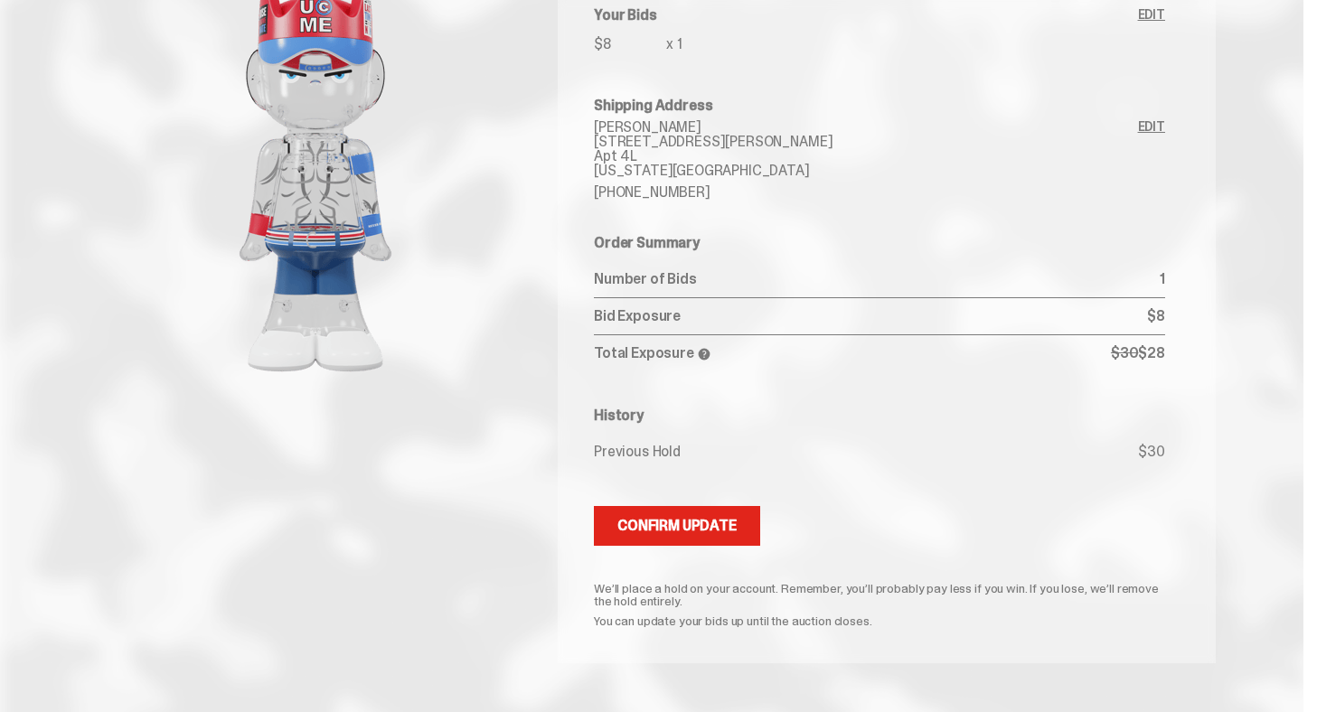
scroll to position [233, 0]
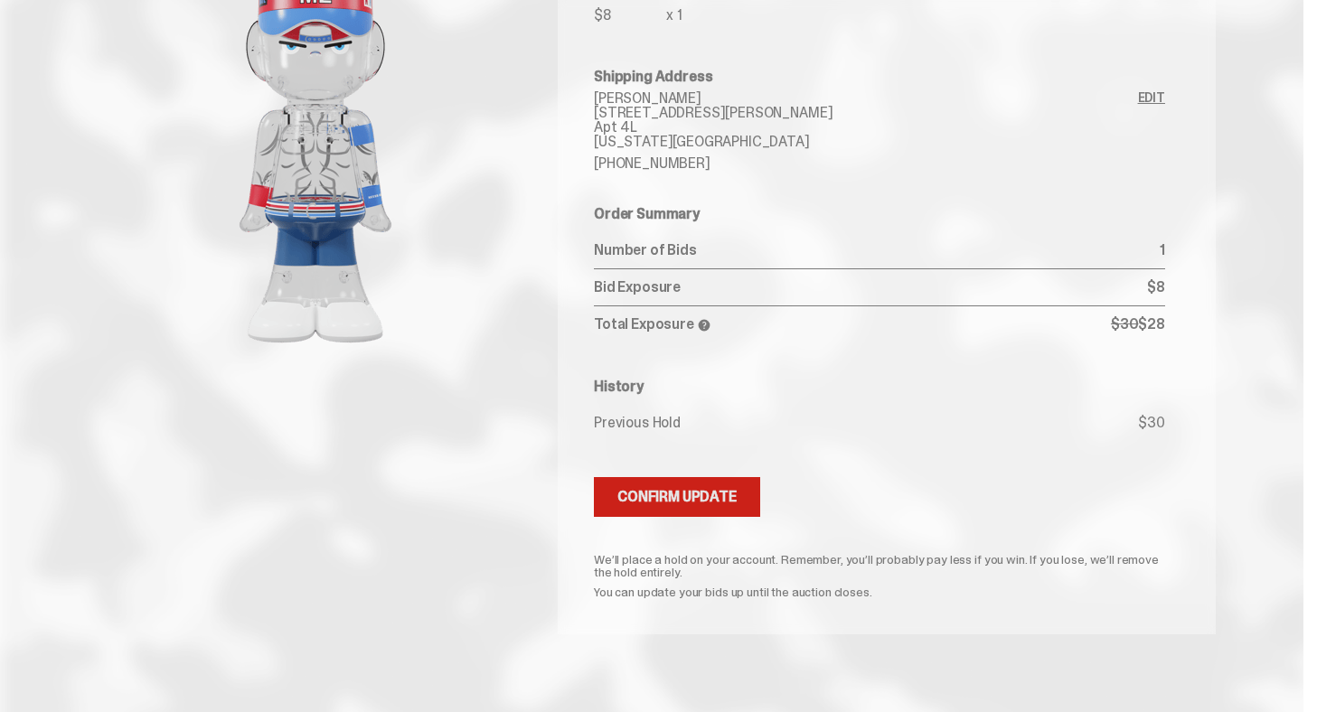
click at [645, 497] on div "Confirm Update" at bounding box center [676, 497] width 119 height 14
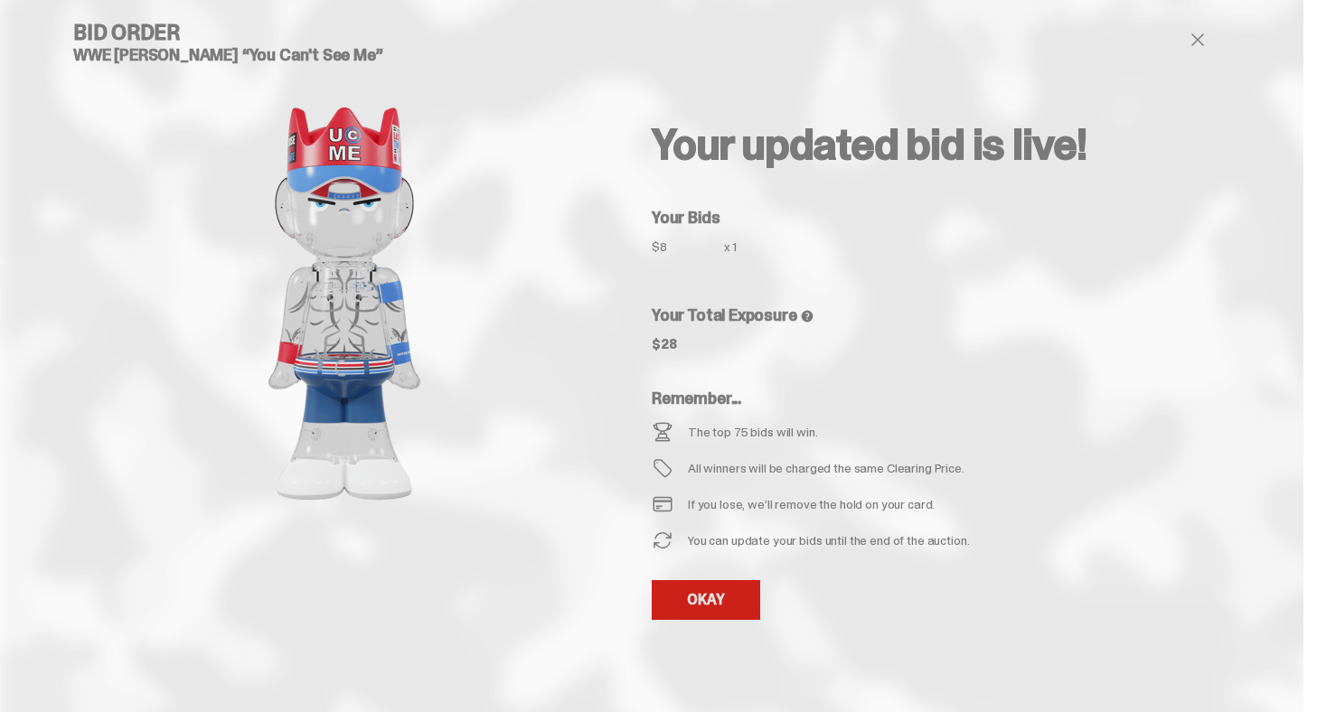
click at [701, 595] on link "OKAY" at bounding box center [706, 600] width 108 height 40
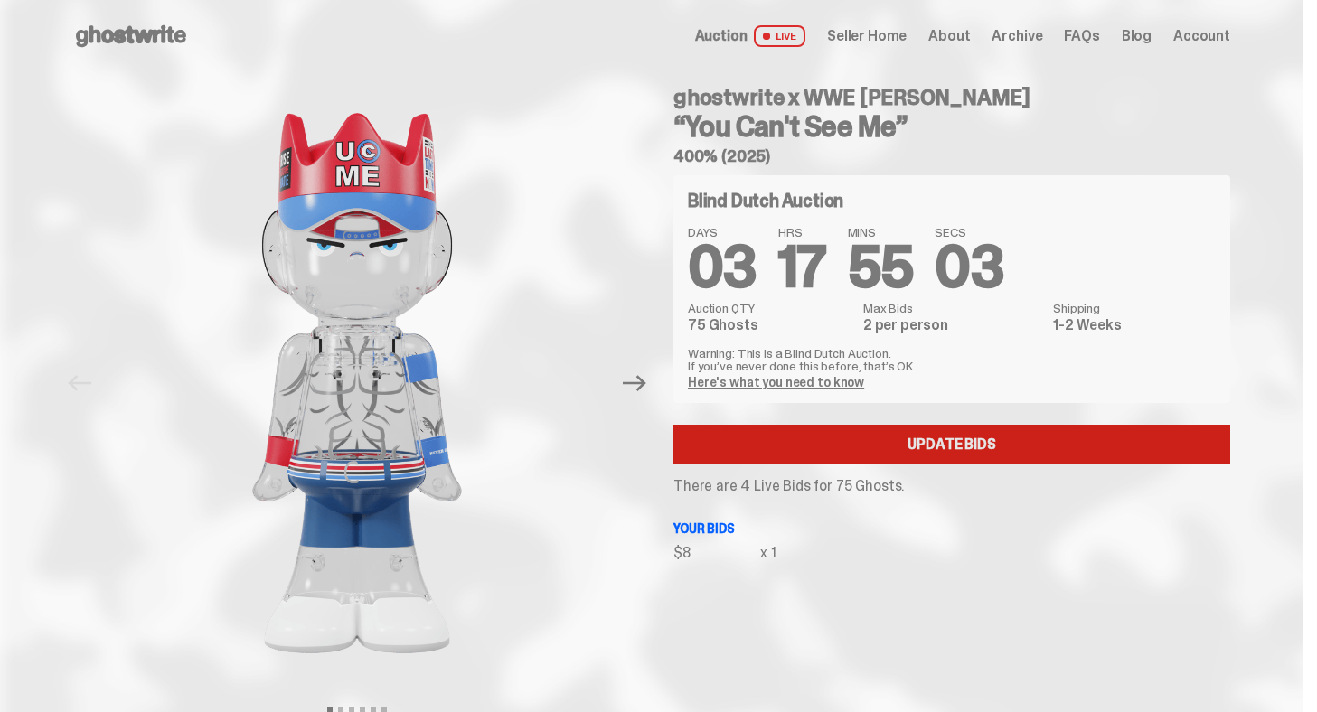
click at [864, 440] on link "Update Bids" at bounding box center [951, 445] width 557 height 40
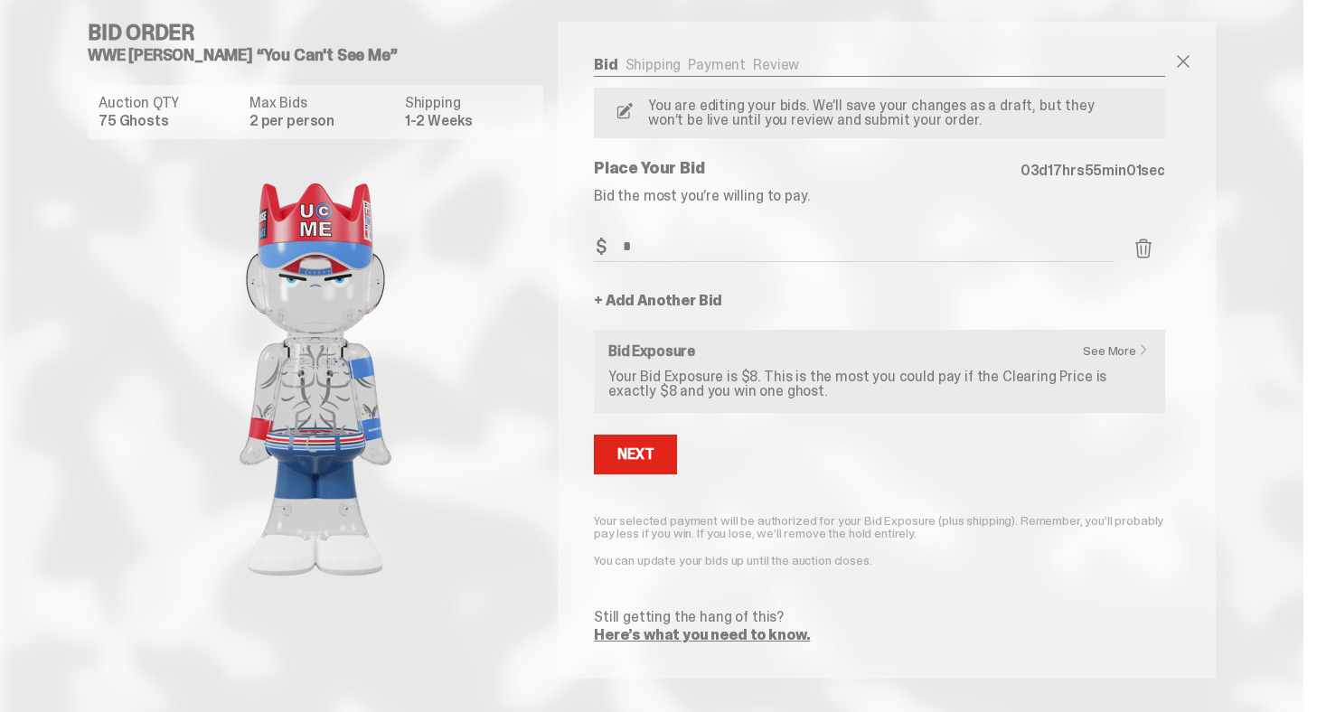
click at [659, 244] on input "*" at bounding box center [854, 247] width 521 height 30
type input "**"
click at [654, 450] on div "Next" at bounding box center [635, 454] width 36 height 14
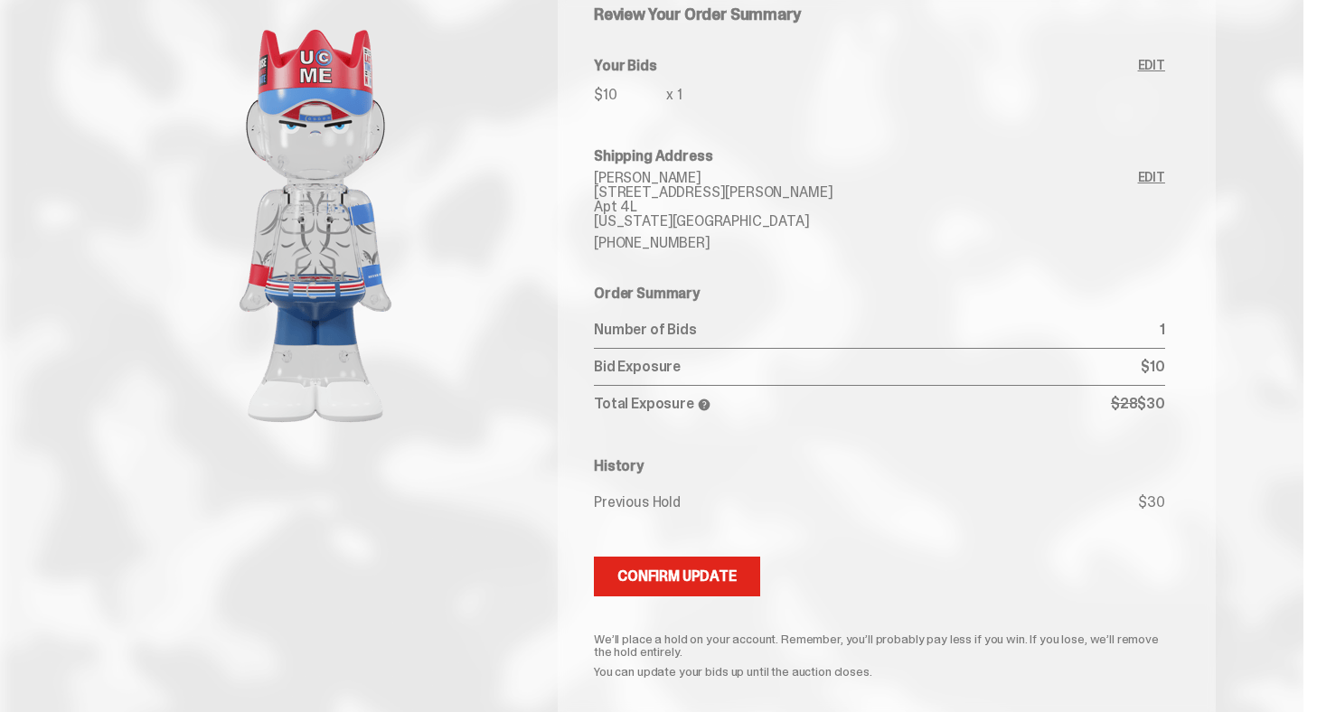
scroll to position [233, 0]
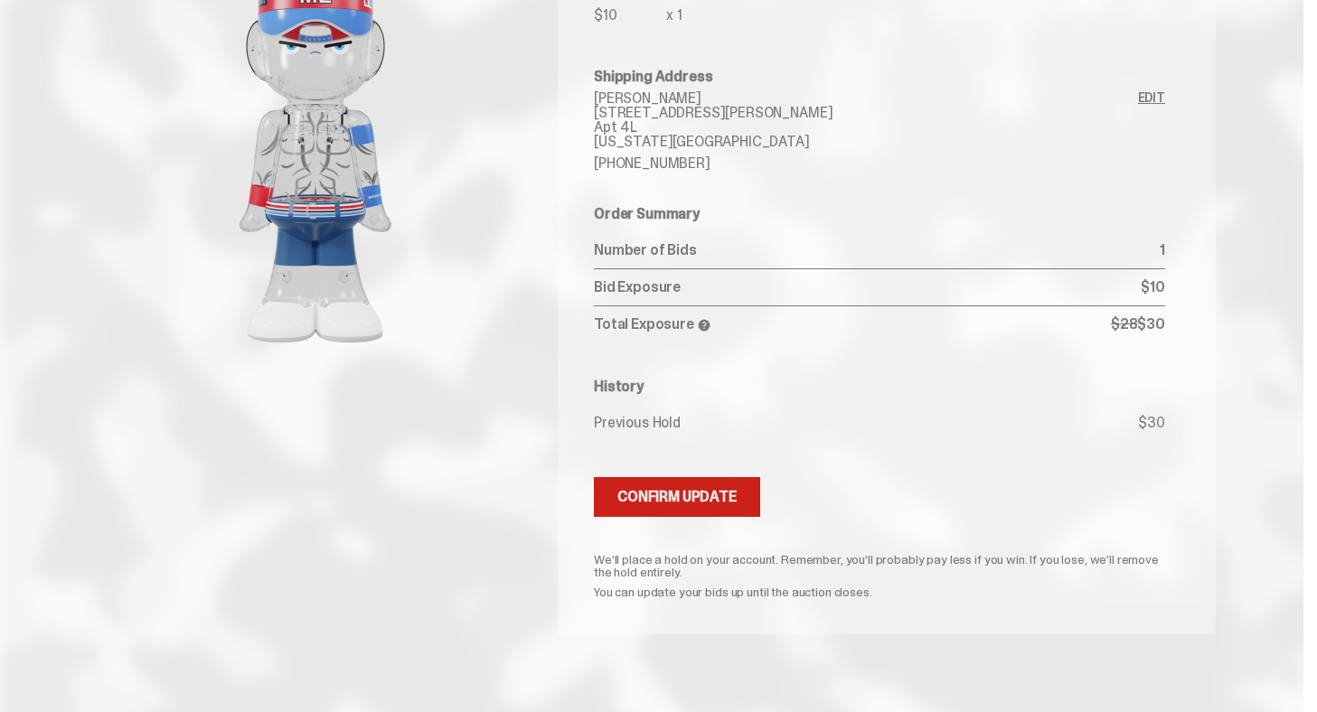
click at [689, 502] on div "Confirm Update" at bounding box center [676, 497] width 119 height 14
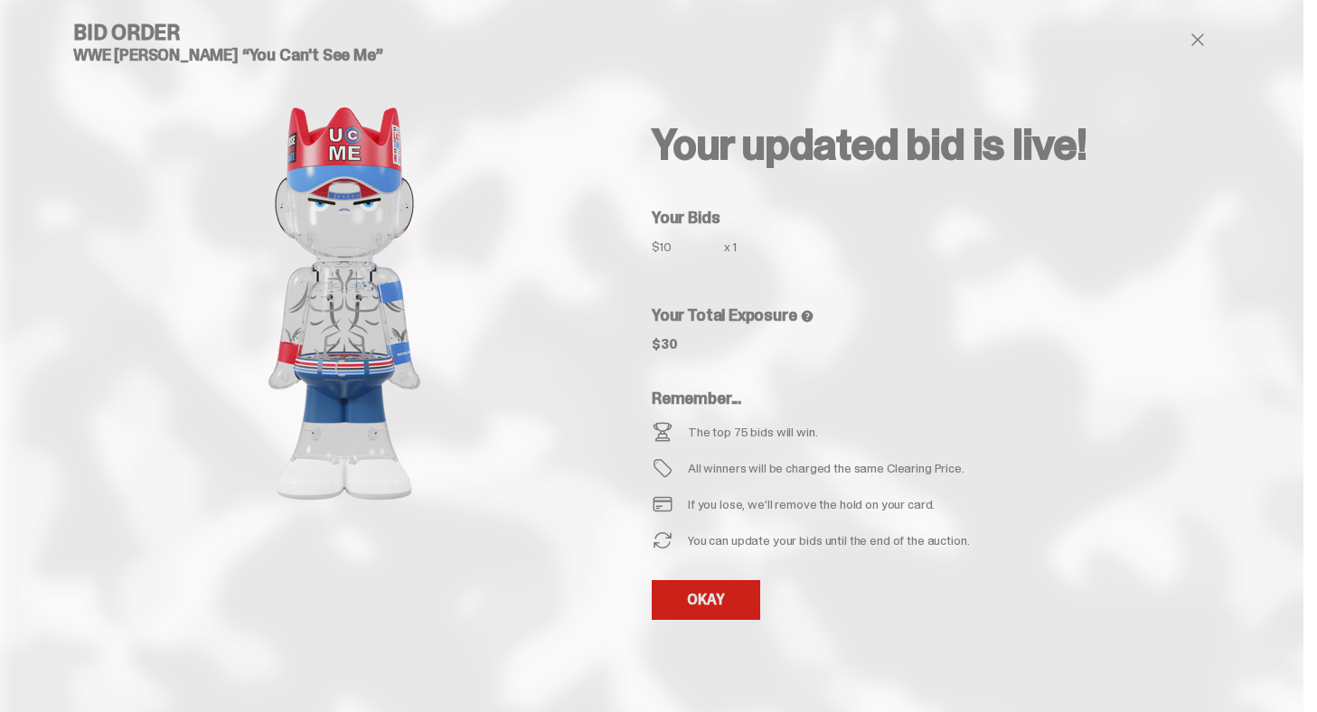
click at [719, 600] on link "OKAY" at bounding box center [706, 600] width 108 height 40
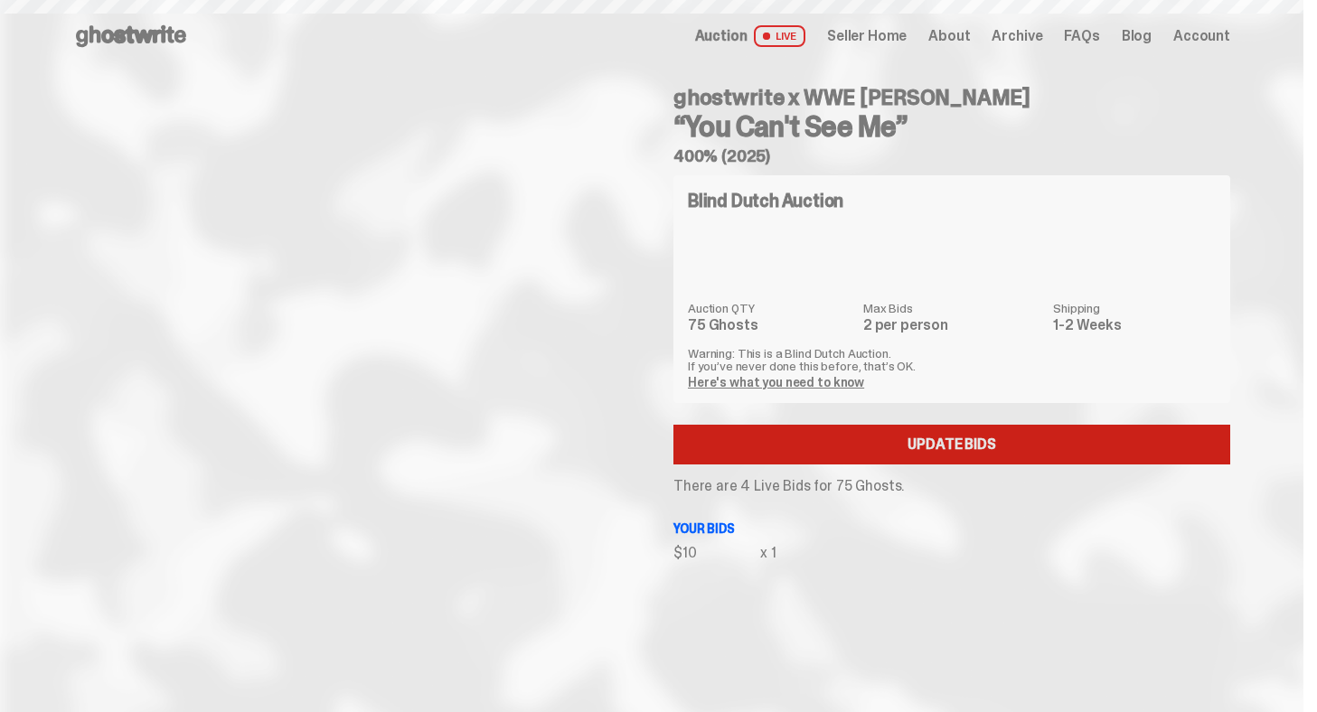
click at [829, 438] on link "Update Bids" at bounding box center [951, 445] width 557 height 40
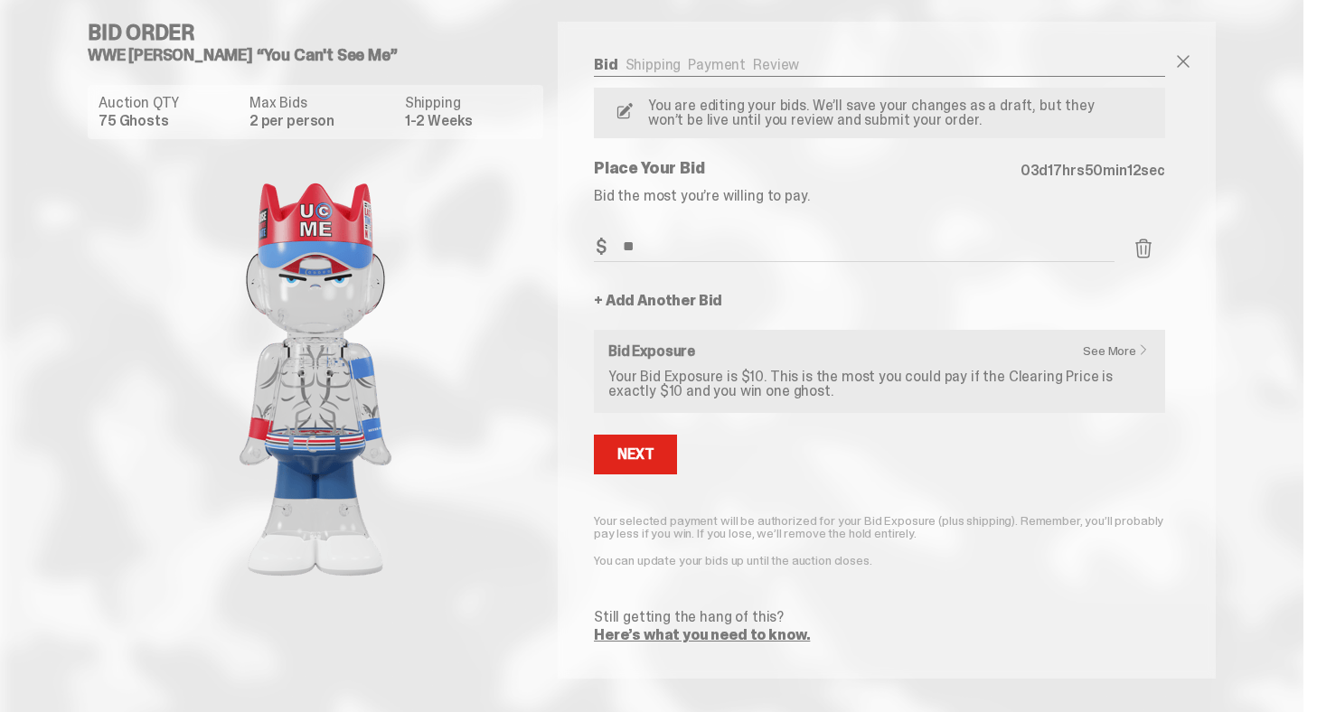
click at [667, 254] on input "**" at bounding box center [854, 247] width 521 height 30
type input "*"
click at [636, 479] on form "Bid Amount $ * Bid Quantity Qty * + Add Another Bid See More Bid Exposure Your …" at bounding box center [879, 437] width 571 height 410
click at [636, 459] on div "Next" at bounding box center [635, 454] width 36 height 14
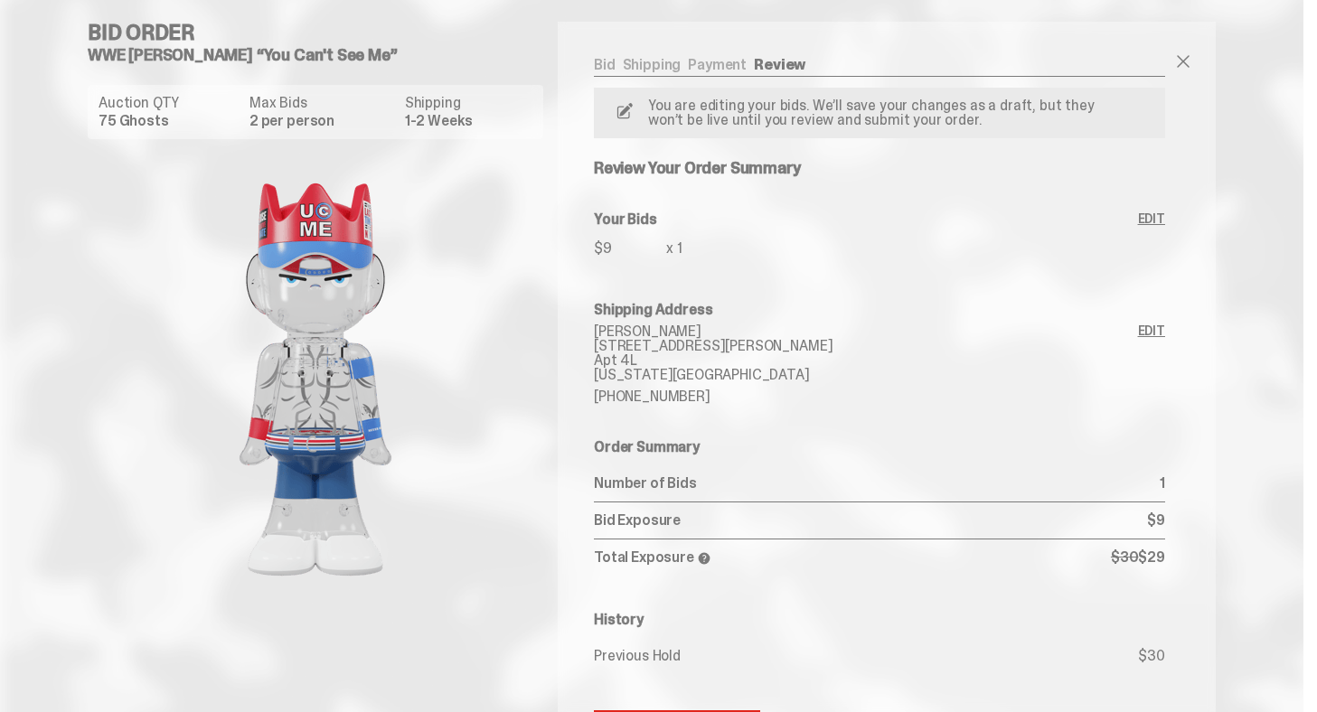
scroll to position [233, 0]
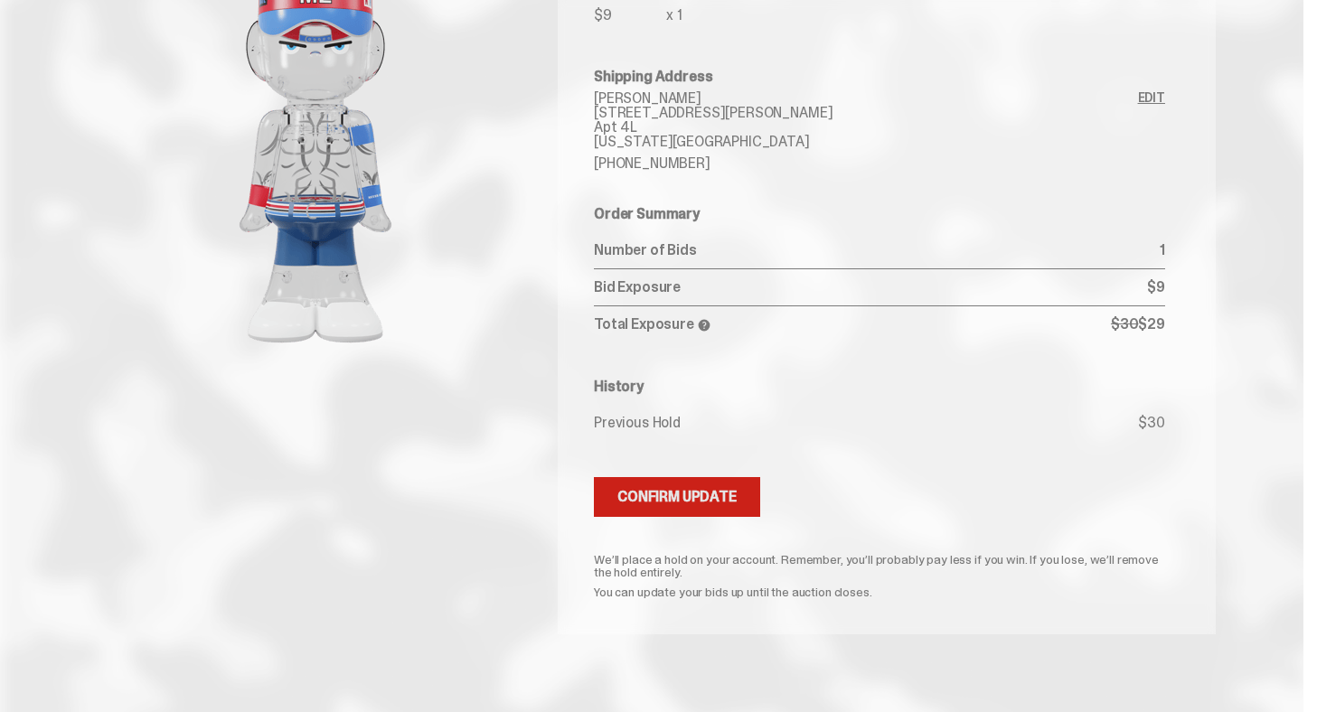
click at [638, 490] on div "Confirm Update" at bounding box center [676, 497] width 119 height 14
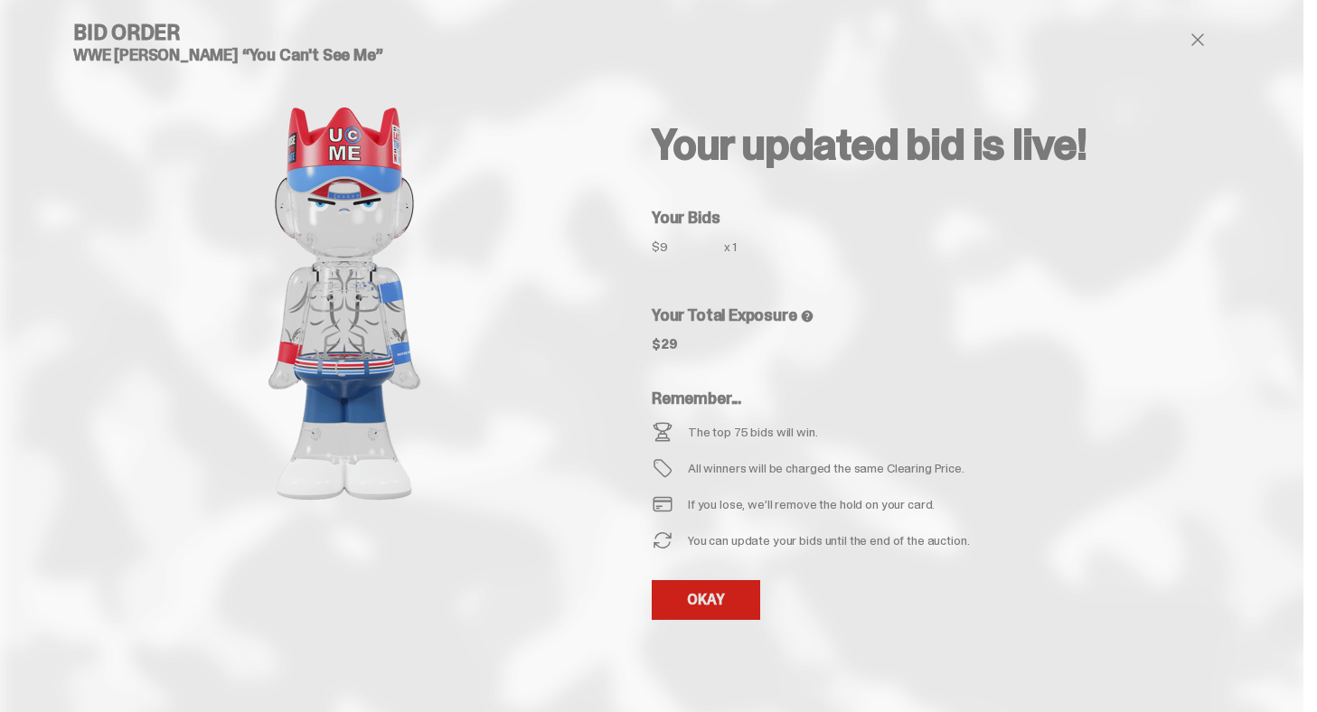
click at [728, 603] on link "OKAY" at bounding box center [706, 600] width 108 height 40
